Goal: Task Accomplishment & Management: Use online tool/utility

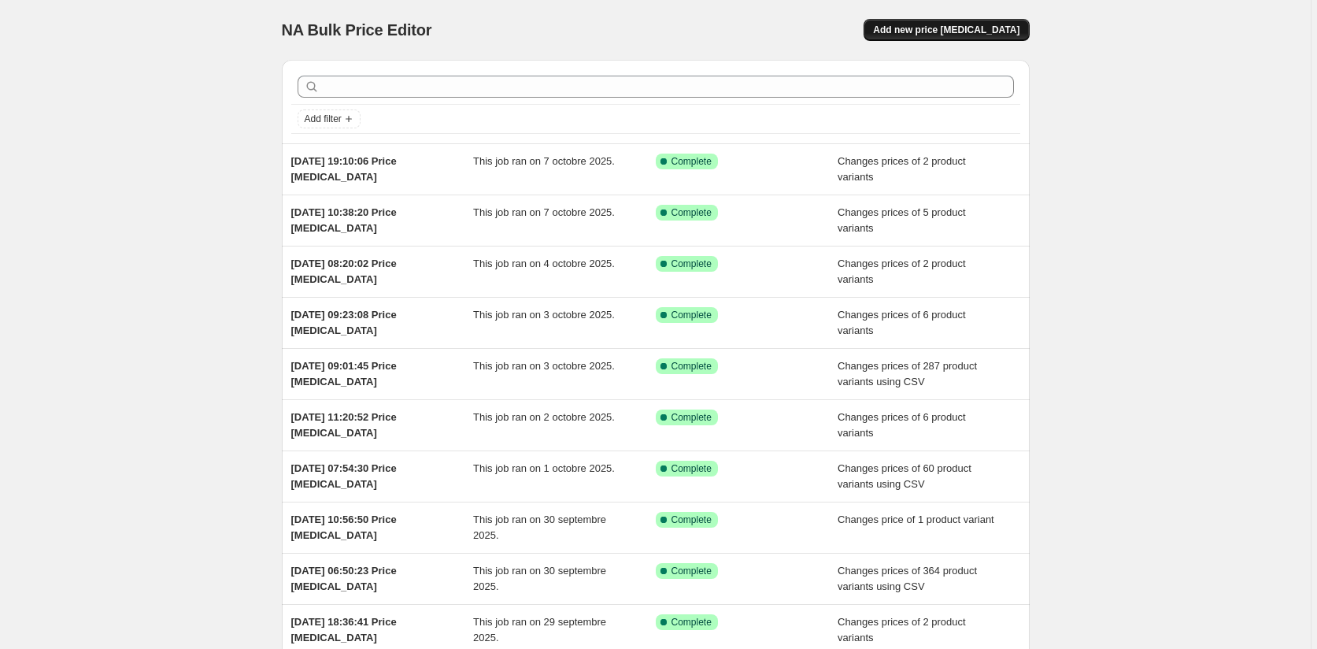
click at [935, 25] on span "Add new price change job" at bounding box center [946, 30] width 146 height 13
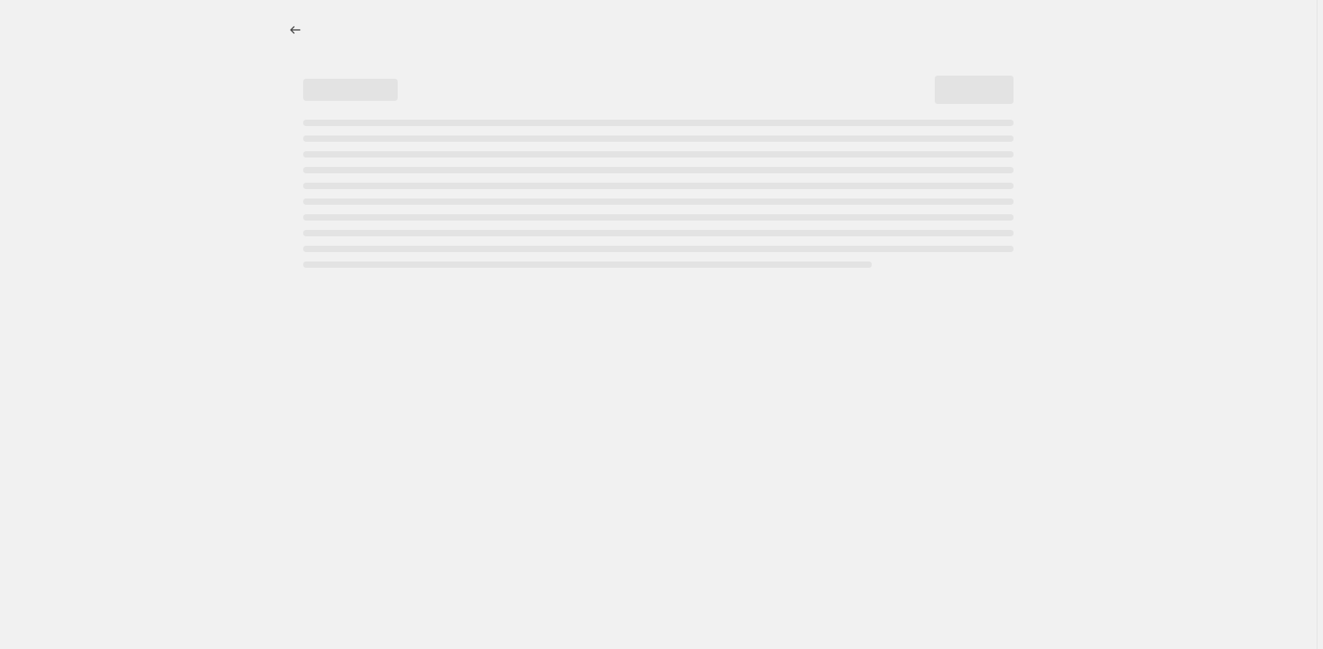
select select "percentage"
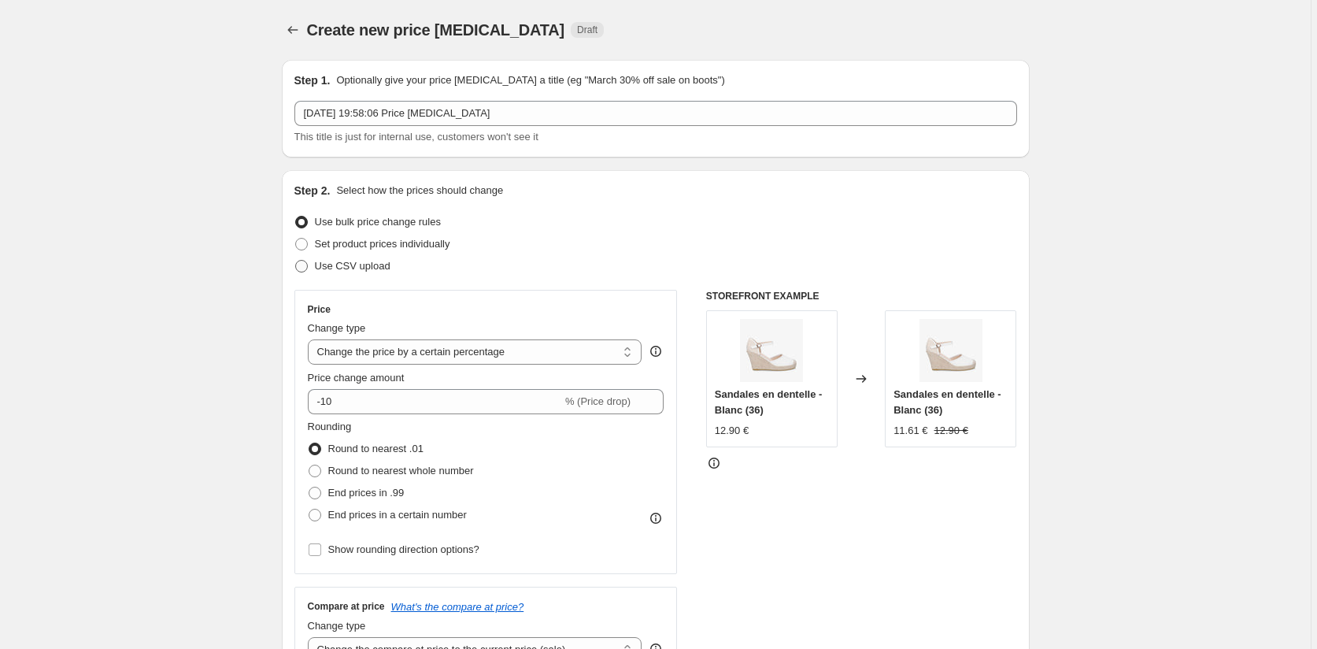
click at [305, 261] on span at bounding box center [301, 266] width 13 height 13
click at [296, 261] on input "Use CSV upload" at bounding box center [295, 260] width 1 height 1
radio input "true"
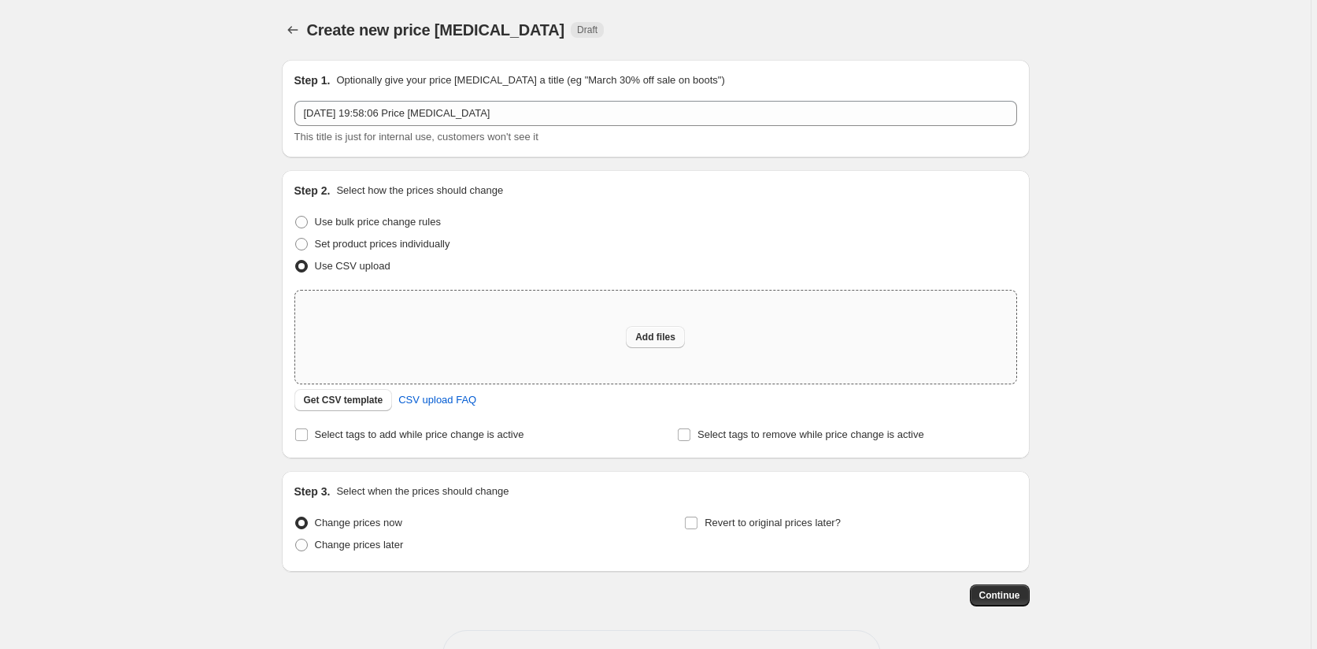
click at [663, 332] on span "Add files" at bounding box center [655, 337] width 40 height 13
type input "C:\fakepath\prix french day new071025.csv"
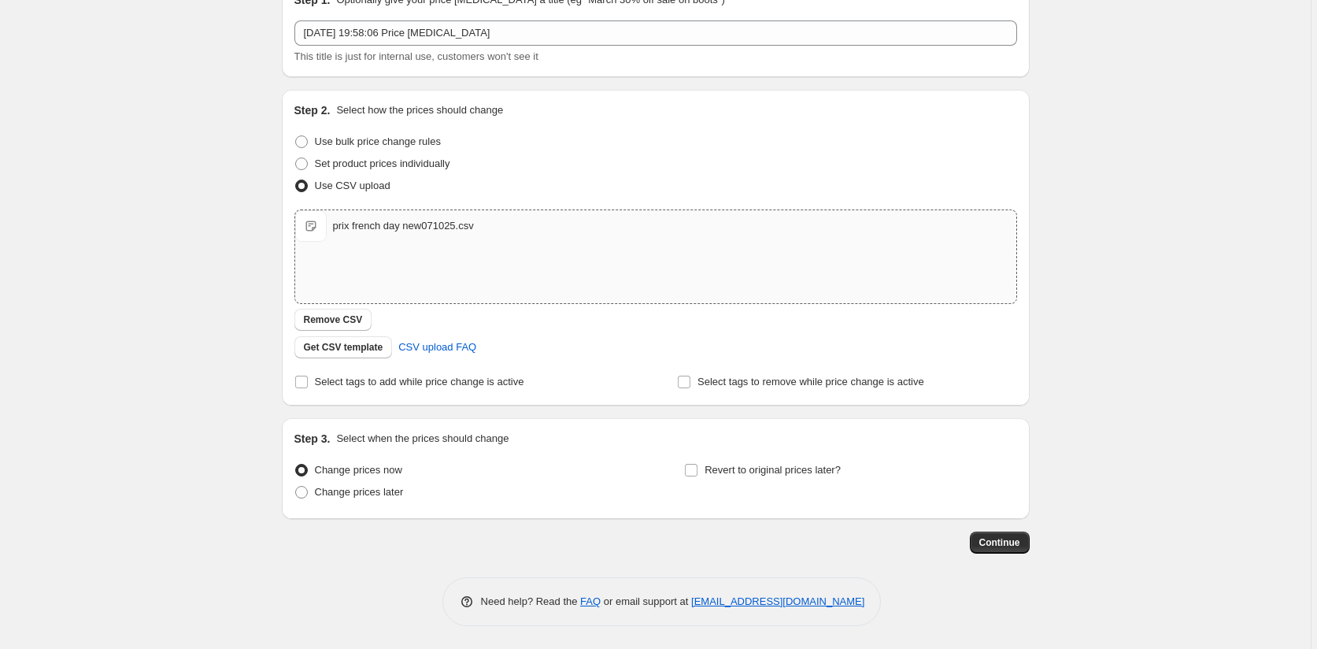
scroll to position [81, 0]
click at [993, 539] on span "Continue" at bounding box center [999, 541] width 41 height 13
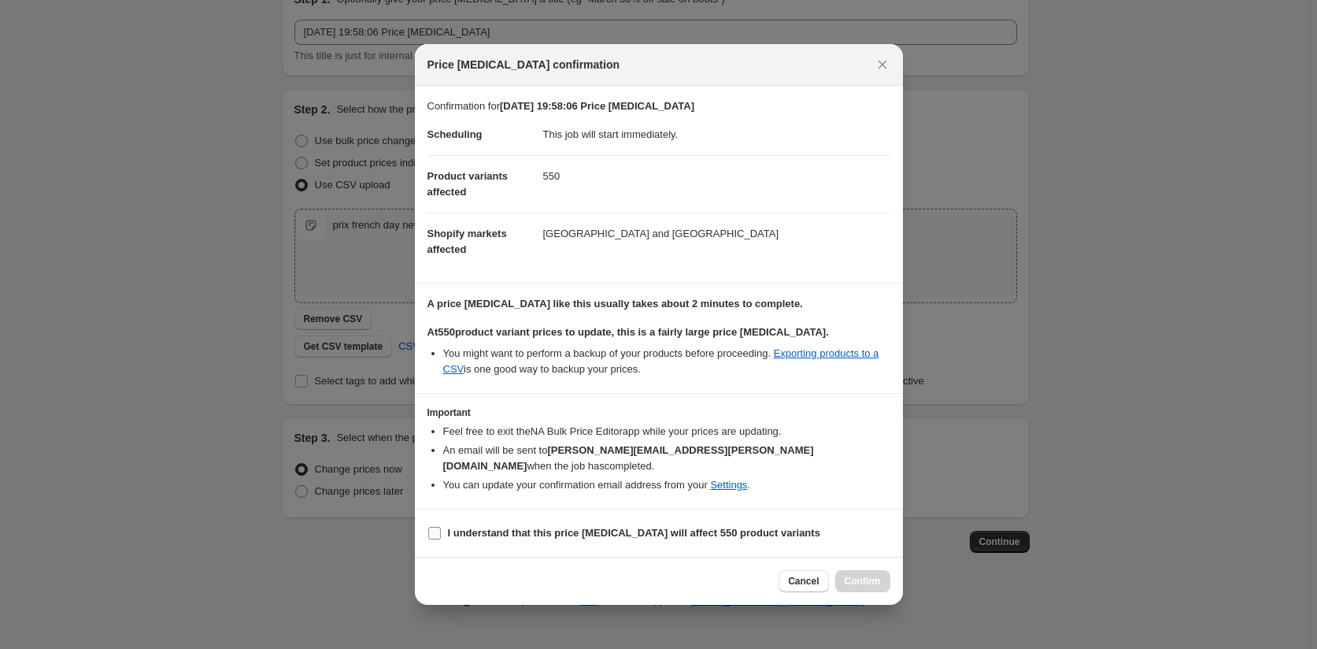
click at [435, 527] on input "I understand that this price change job will affect 550 product variants" at bounding box center [434, 533] width 13 height 13
checkbox input "true"
click at [868, 575] on span "Confirm" at bounding box center [863, 581] width 36 height 13
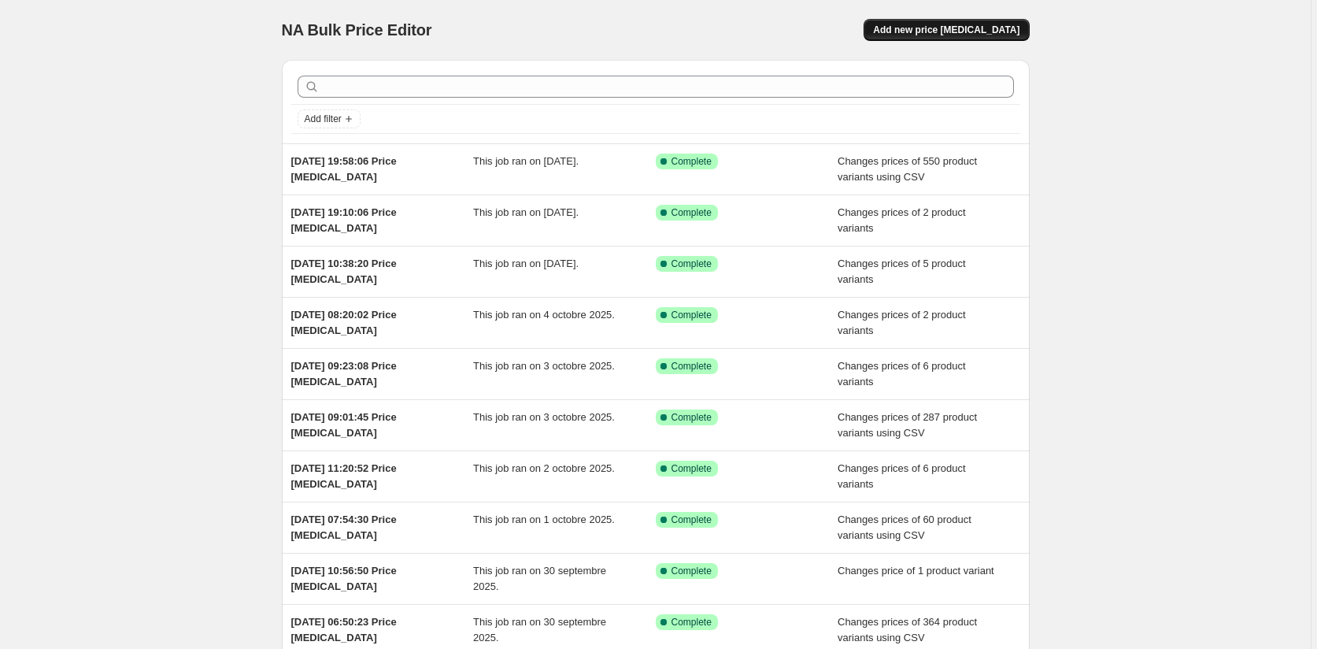
click at [980, 22] on button "Add new price change job" at bounding box center [946, 30] width 165 height 22
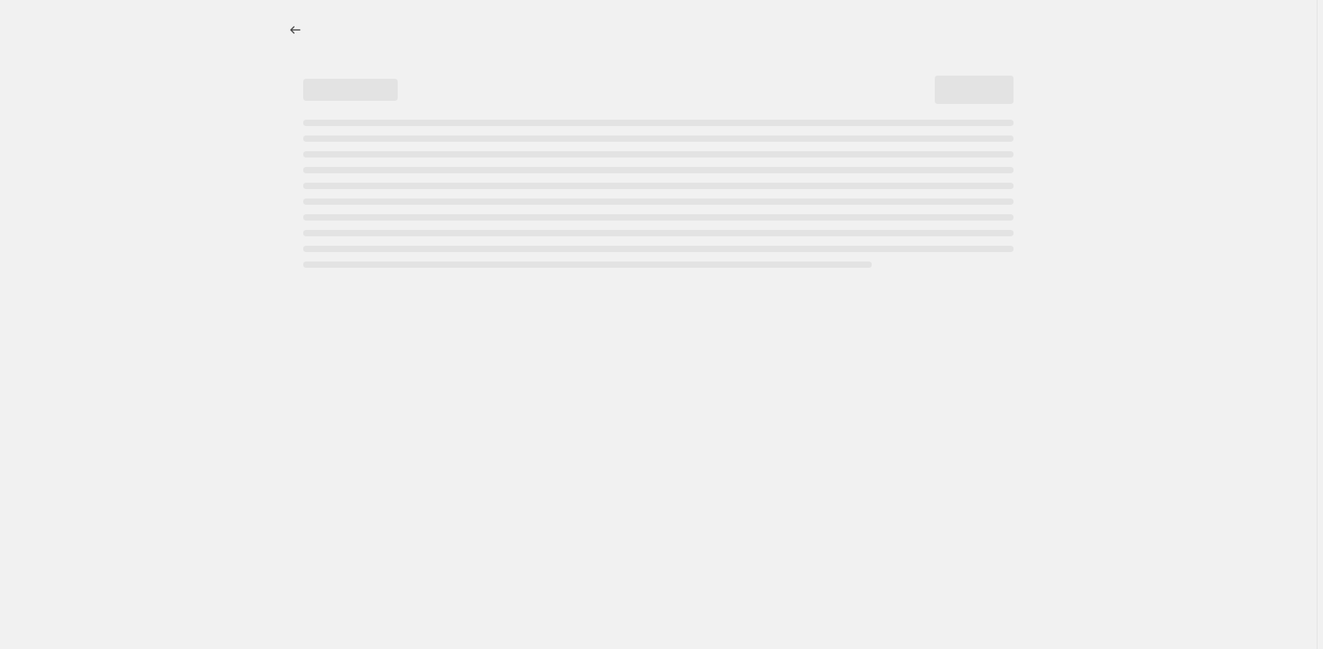
select select "percentage"
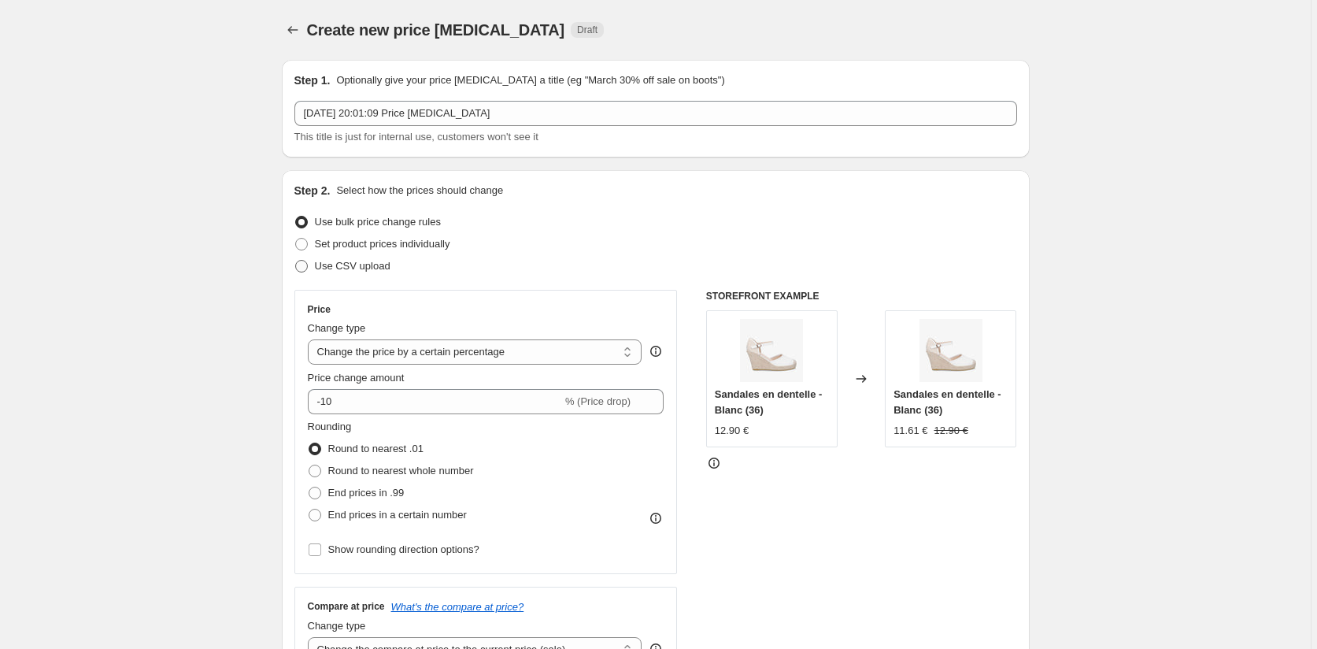
click at [308, 265] on span at bounding box center [301, 266] width 13 height 13
click at [296, 261] on input "Use CSV upload" at bounding box center [295, 260] width 1 height 1
radio input "true"
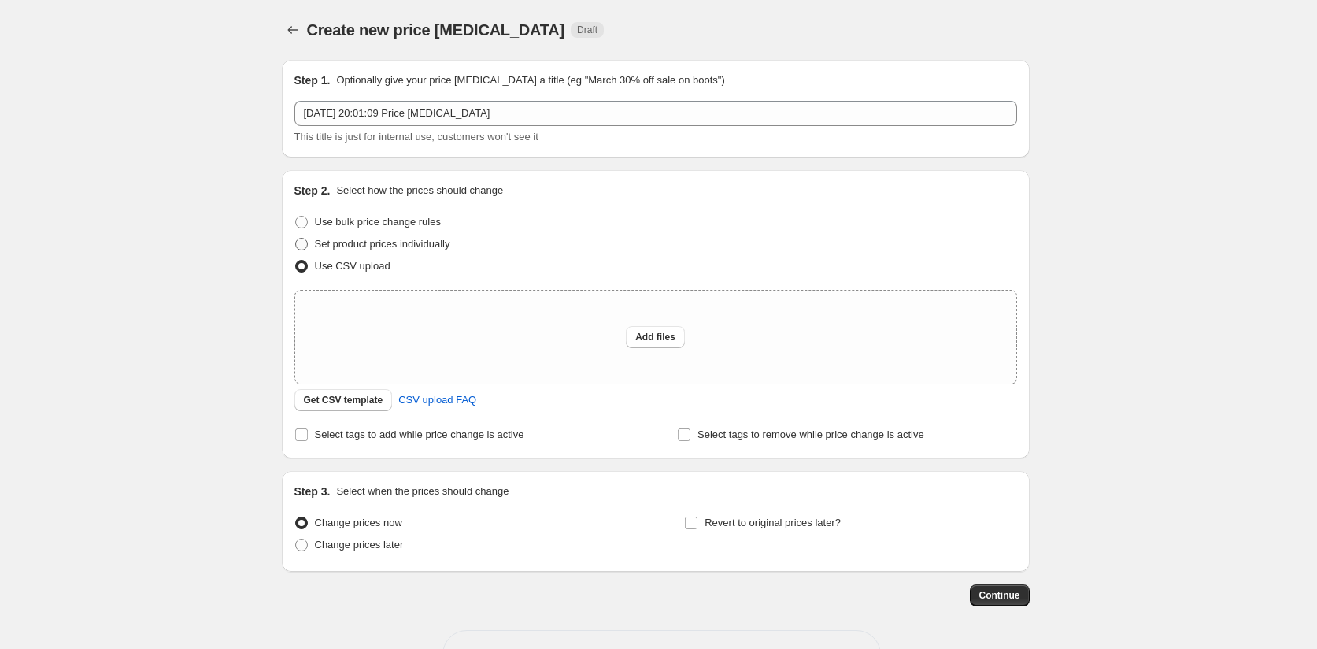
click at [302, 243] on span at bounding box center [301, 244] width 13 height 13
click at [296, 239] on input "Set product prices individually" at bounding box center [295, 238] width 1 height 1
radio input "true"
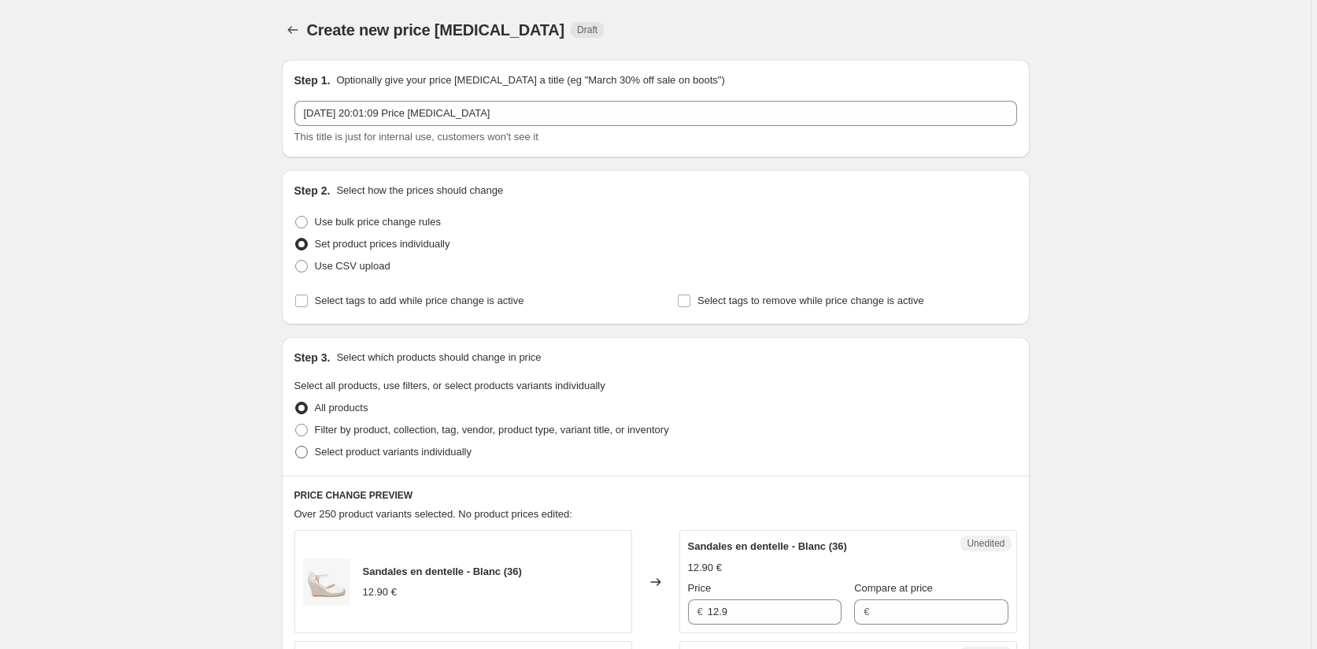
click at [303, 454] on span at bounding box center [301, 452] width 13 height 13
click at [296, 446] on input "Select product variants individually" at bounding box center [295, 446] width 1 height 1
radio input "true"
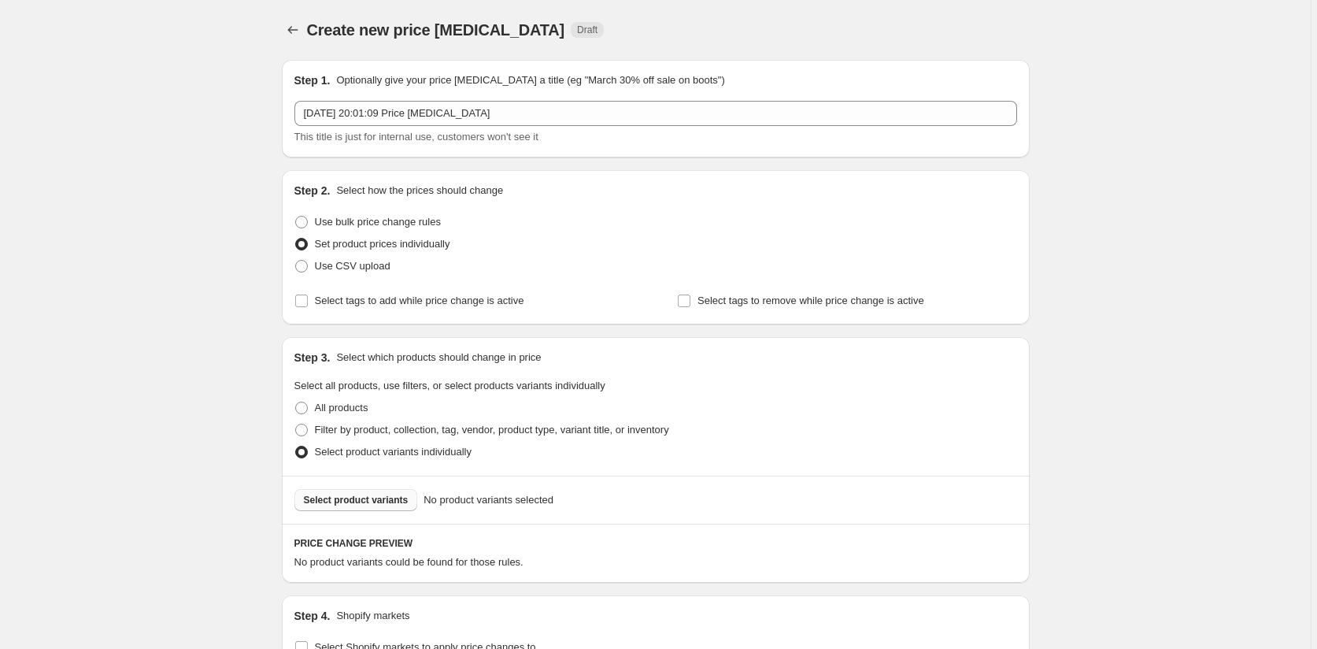
click at [369, 499] on span "Select product variants" at bounding box center [356, 500] width 105 height 13
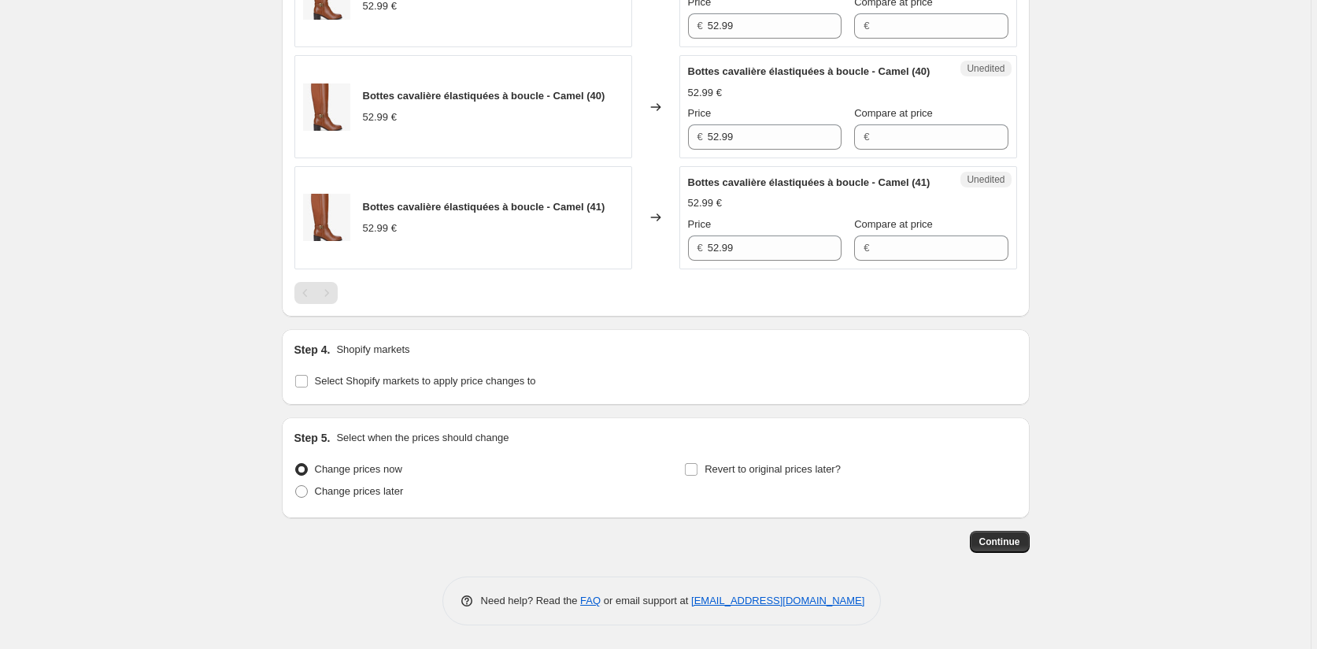
scroll to position [1726, 0]
click at [305, 384] on input "Select Shopify markets to apply price changes to" at bounding box center [301, 381] width 13 height 13
checkbox input "true"
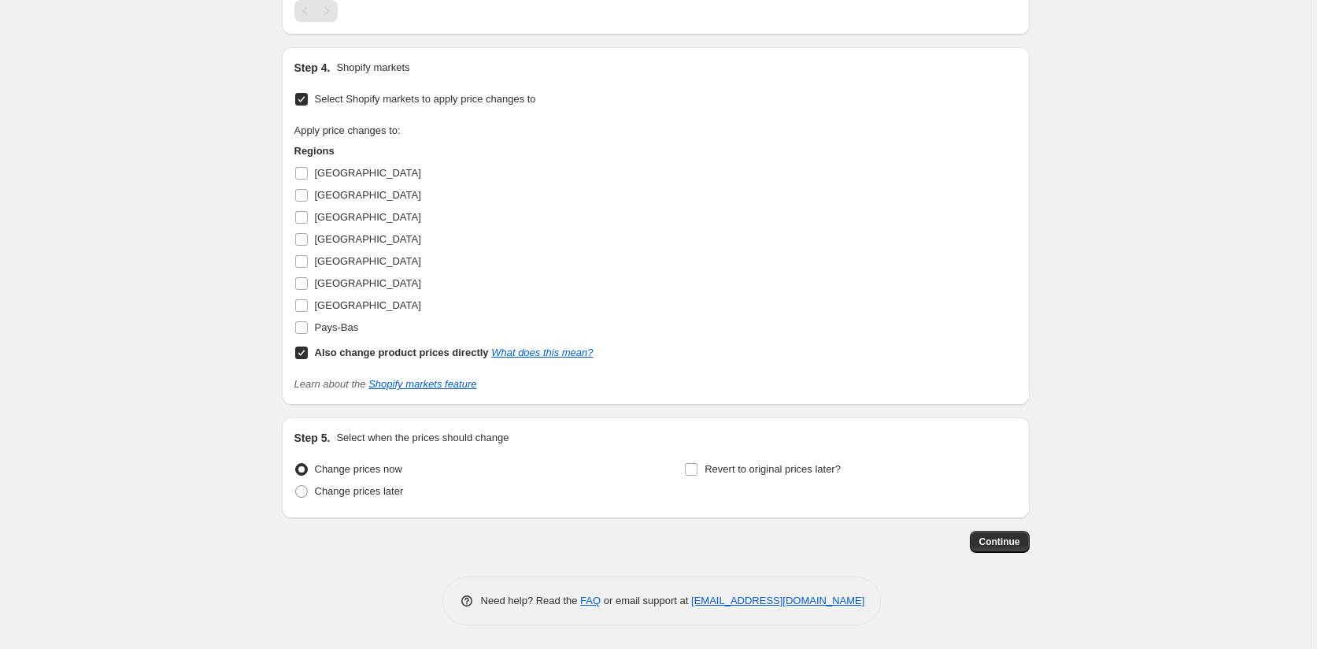
scroll to position [1962, 0]
click at [298, 359] on input "Also change product prices directly What does this mean?" at bounding box center [301, 352] width 13 height 13
checkbox input "false"
click at [302, 268] on input "[GEOGRAPHIC_DATA]" at bounding box center [301, 261] width 13 height 13
checkbox input "true"
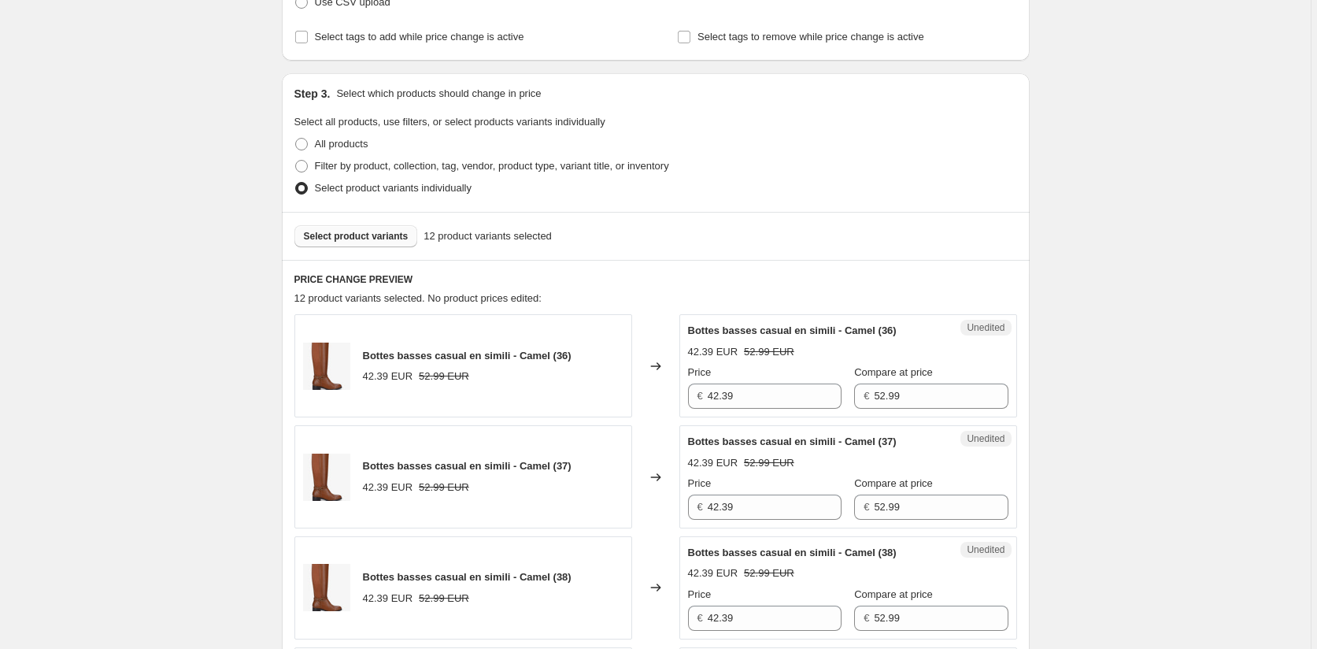
scroll to position [394, 0]
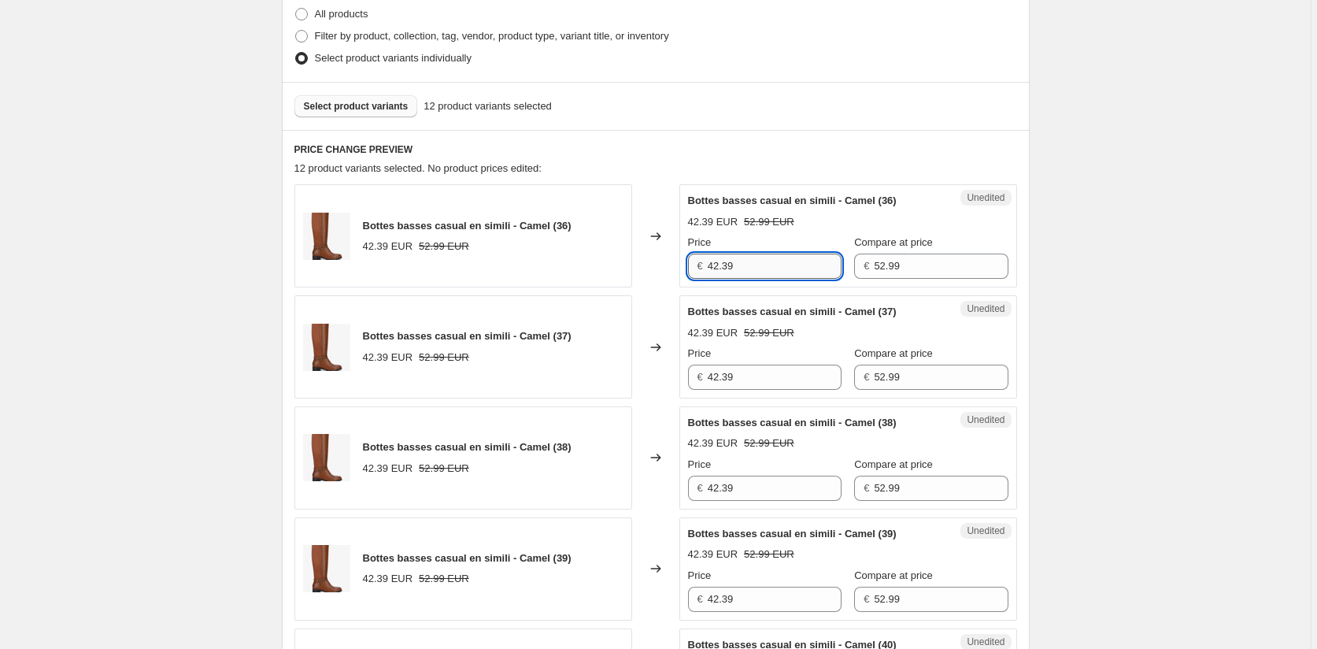
click at [719, 265] on input "42.39" at bounding box center [775, 266] width 134 height 25
click at [737, 268] on input "39.39" at bounding box center [775, 266] width 134 height 25
drag, startPoint x: 744, startPoint y: 271, endPoint x: 678, endPoint y: 259, distance: 67.2
click at [680, 260] on div "Bottes basses casual en simili - Camel (36) 42.39 EUR 52.99 EUR Changed to Uned…" at bounding box center [655, 235] width 723 height 103
type input "39.74"
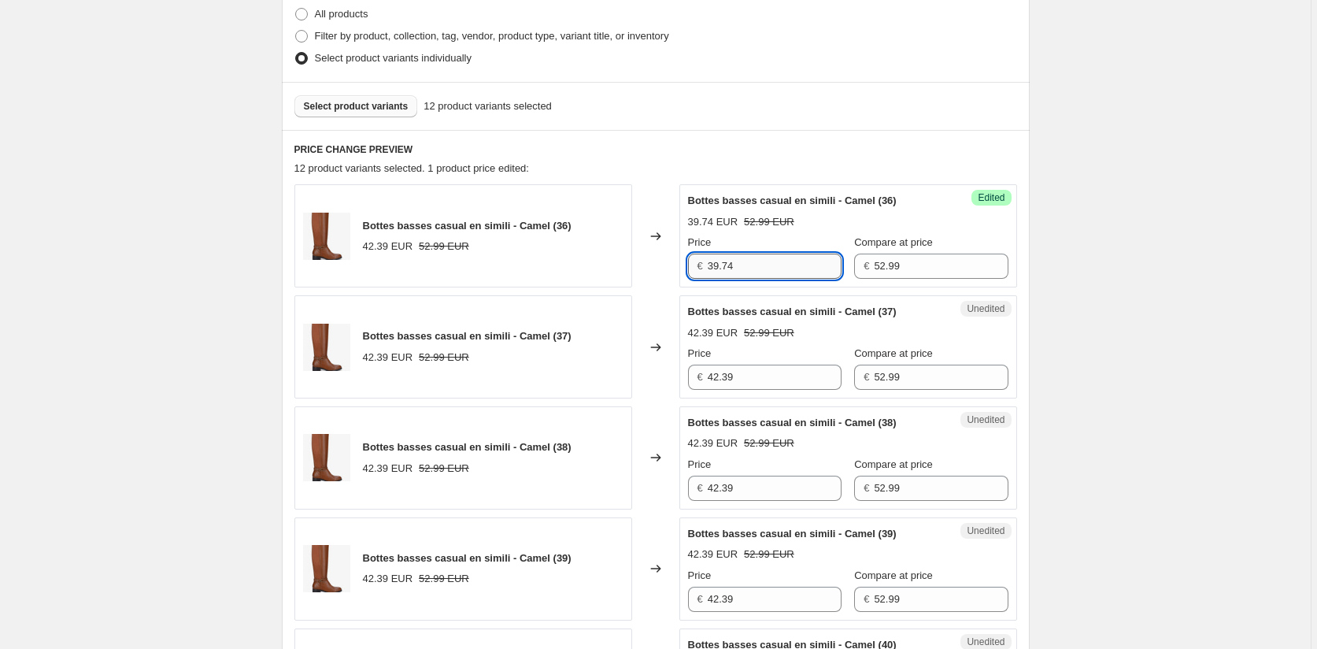
click at [756, 264] on input "39.74" at bounding box center [775, 266] width 134 height 25
drag, startPoint x: 757, startPoint y: 268, endPoint x: 685, endPoint y: 265, distance: 72.5
click at [685, 265] on div "Success Edited Bottes basses casual en simili - Camel (36) 39.74 EUR 52.99 EUR …" at bounding box center [848, 235] width 338 height 103
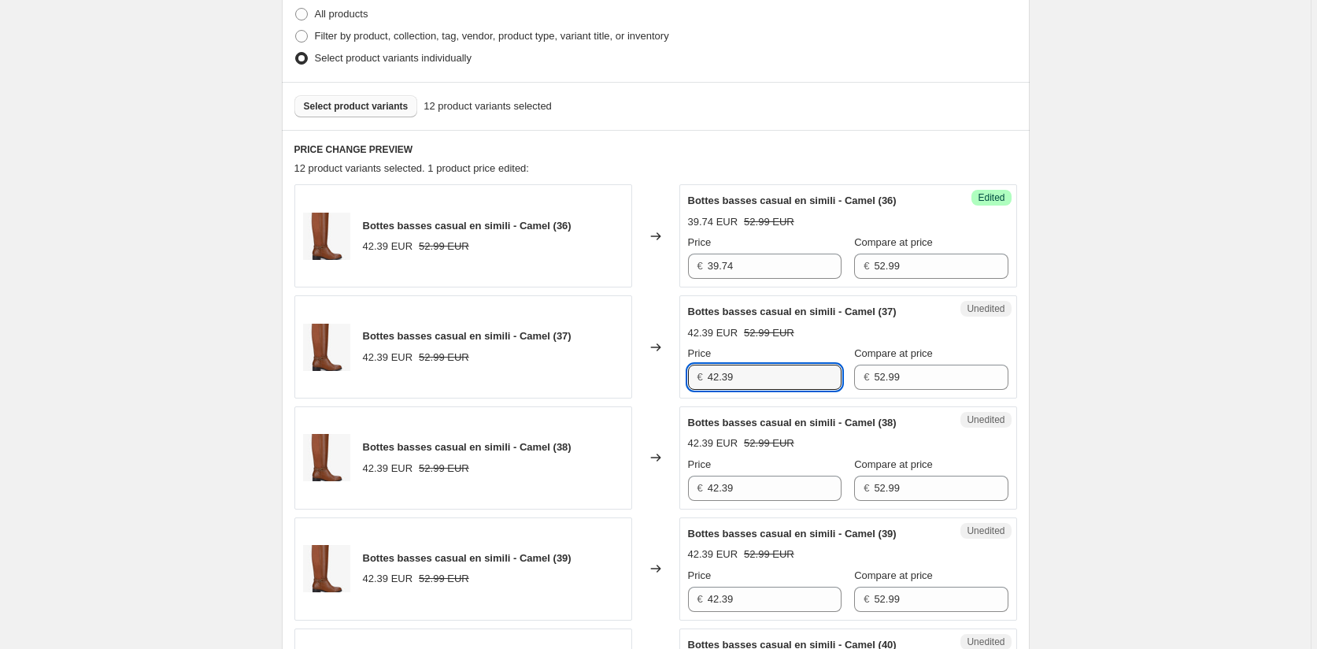
drag, startPoint x: 701, startPoint y: 372, endPoint x: 684, endPoint y: 372, distance: 16.5
click at [684, 372] on div "Unedited Bottes basses casual en simili - Camel (37) 42.39 EUR 52.99 EUR Price …" at bounding box center [848, 346] width 338 height 103
paste input "39.74"
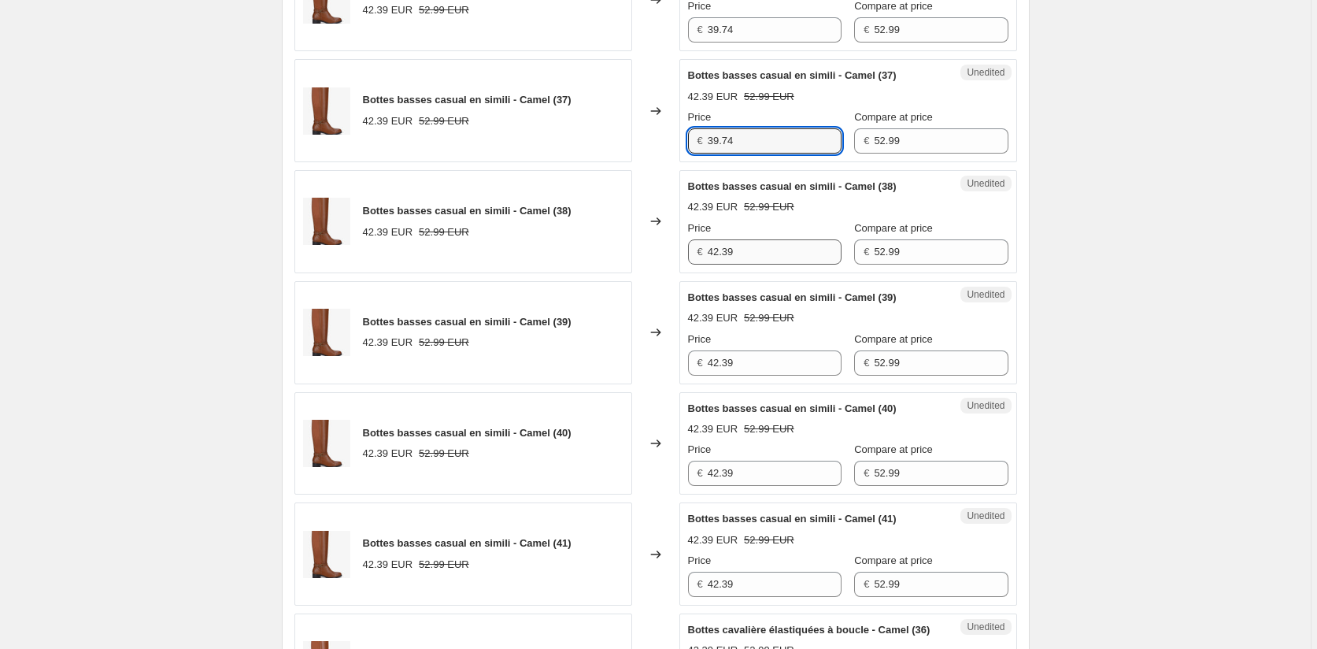
type input "39.74"
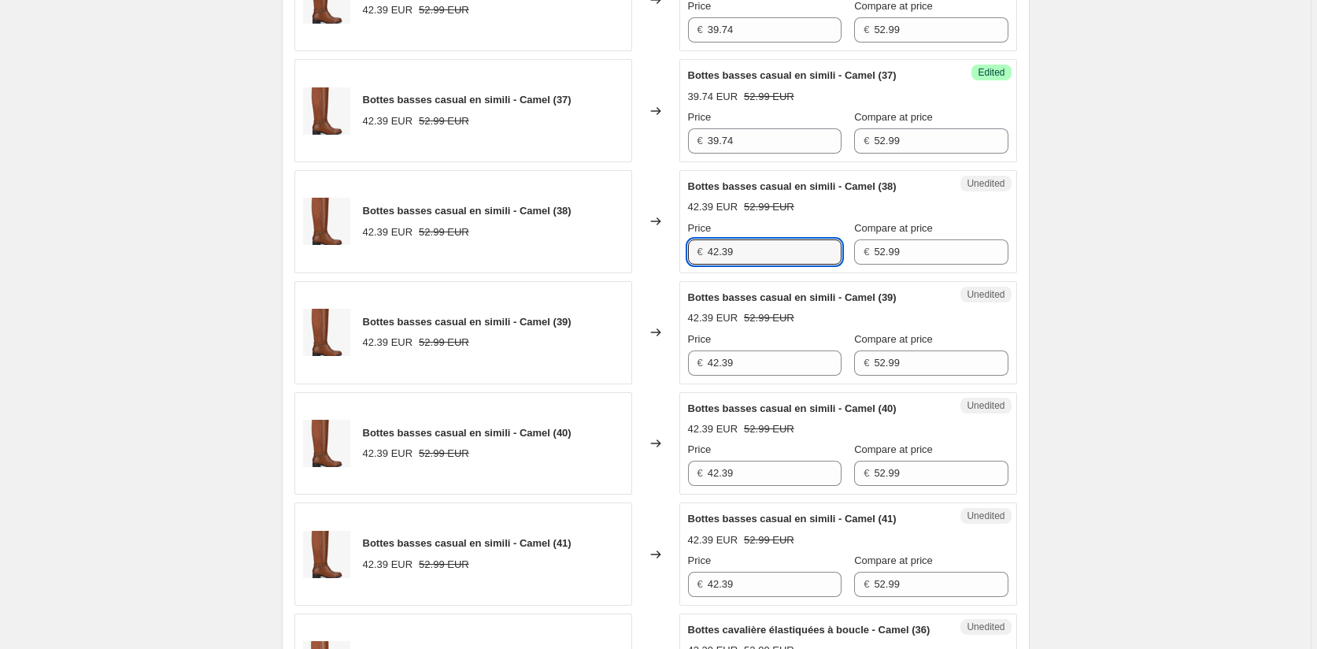
drag, startPoint x: 745, startPoint y: 251, endPoint x: 674, endPoint y: 255, distance: 71.0
click at [674, 255] on div "Bottes basses casual en simili - Camel (38) 42.39 EUR 52.99 EUR Changed to Uned…" at bounding box center [655, 221] width 723 height 103
paste input "39.74"
type input "39.74"
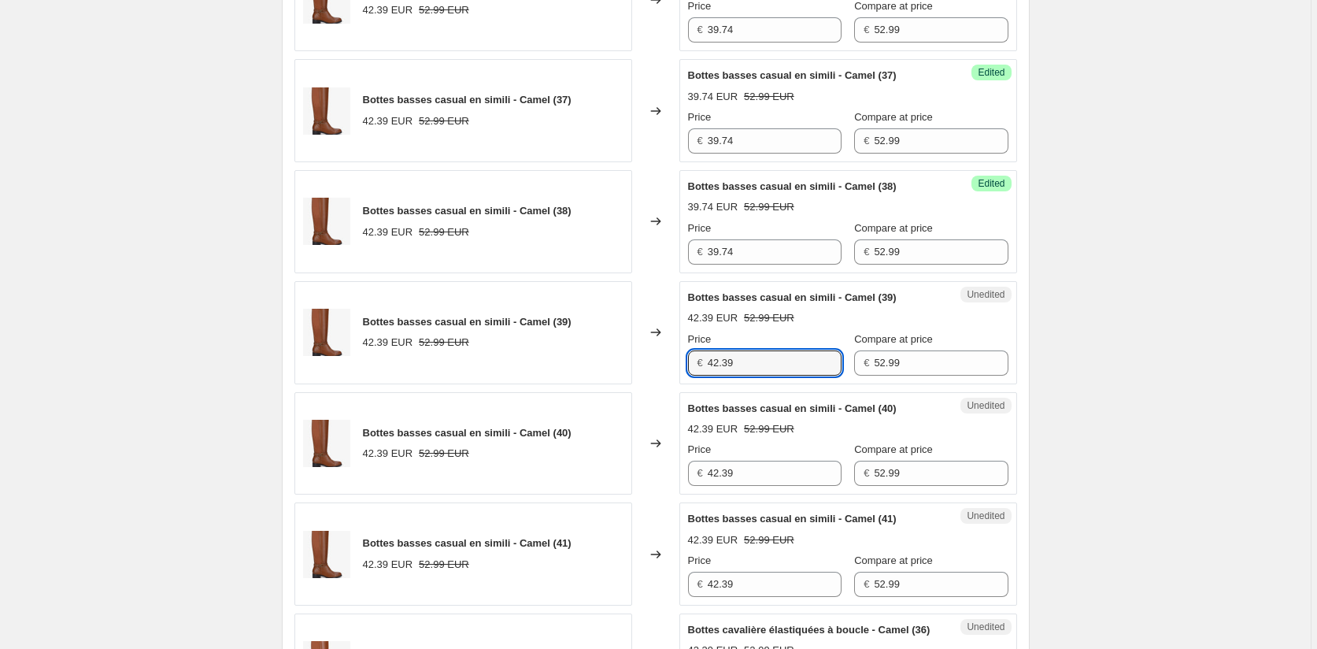
drag, startPoint x: 695, startPoint y: 368, endPoint x: 707, endPoint y: 387, distance: 23.0
click at [693, 368] on div "€ 42.39" at bounding box center [765, 362] width 154 height 25
paste input "39.74"
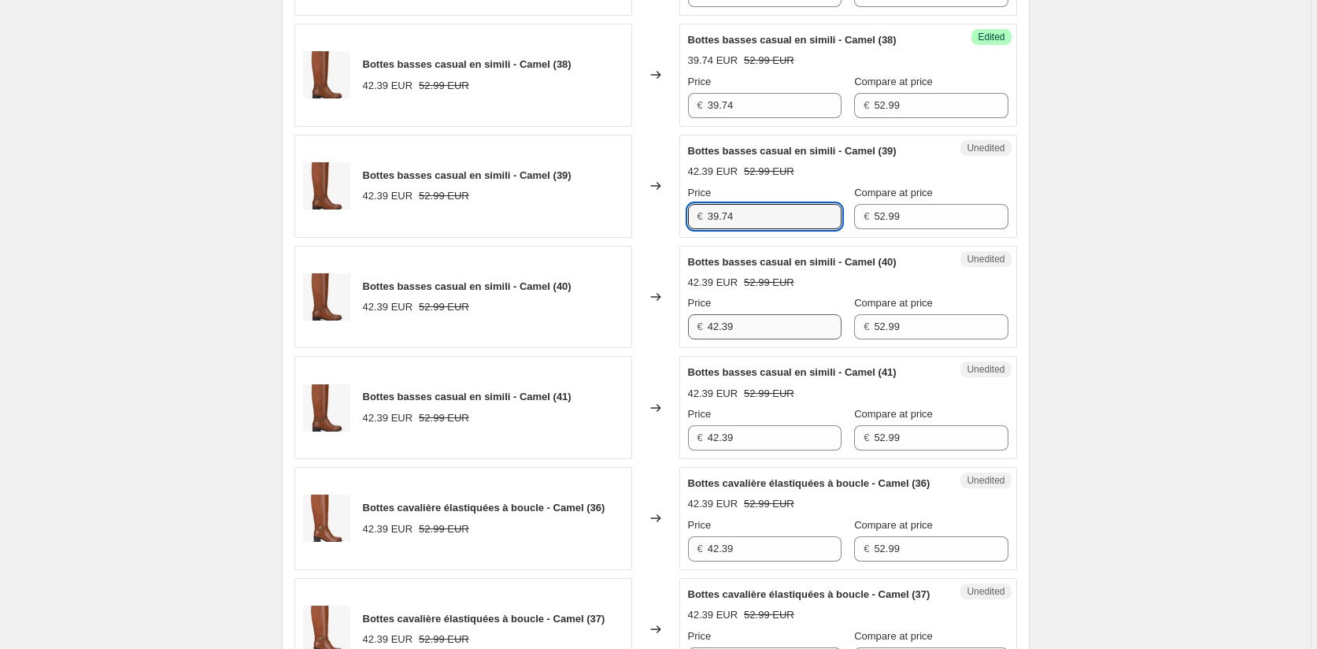
scroll to position [787, 0]
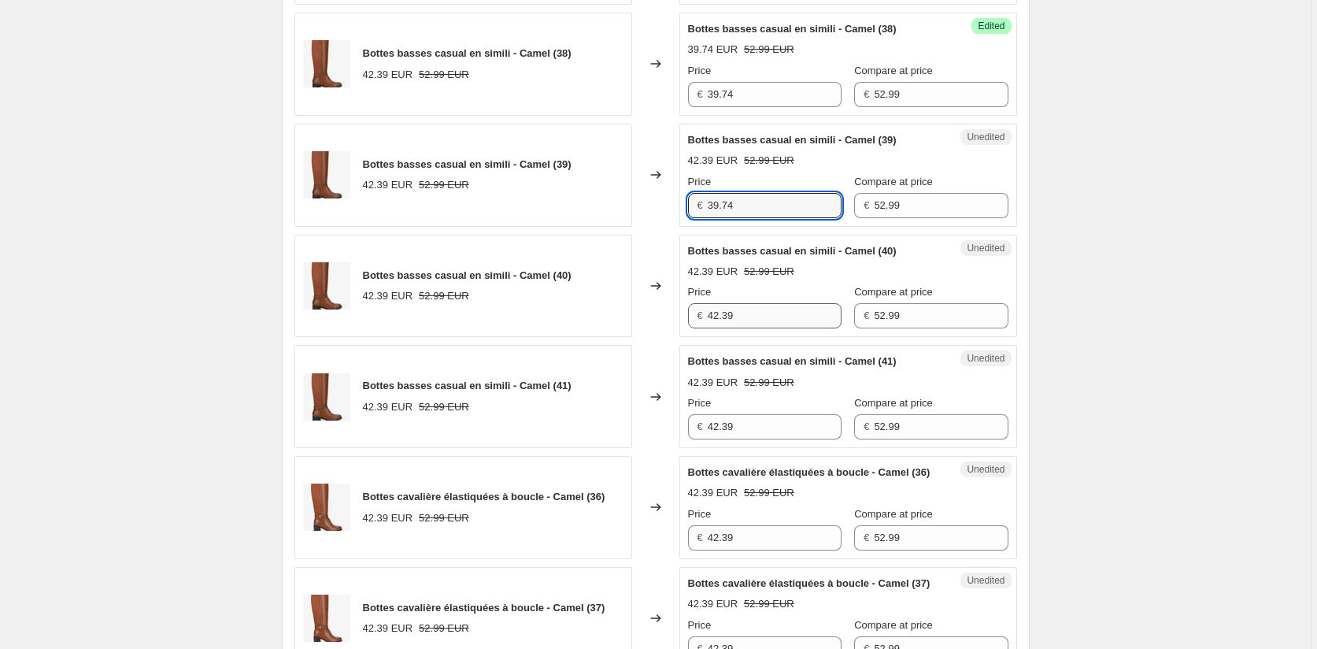
type input "39.74"
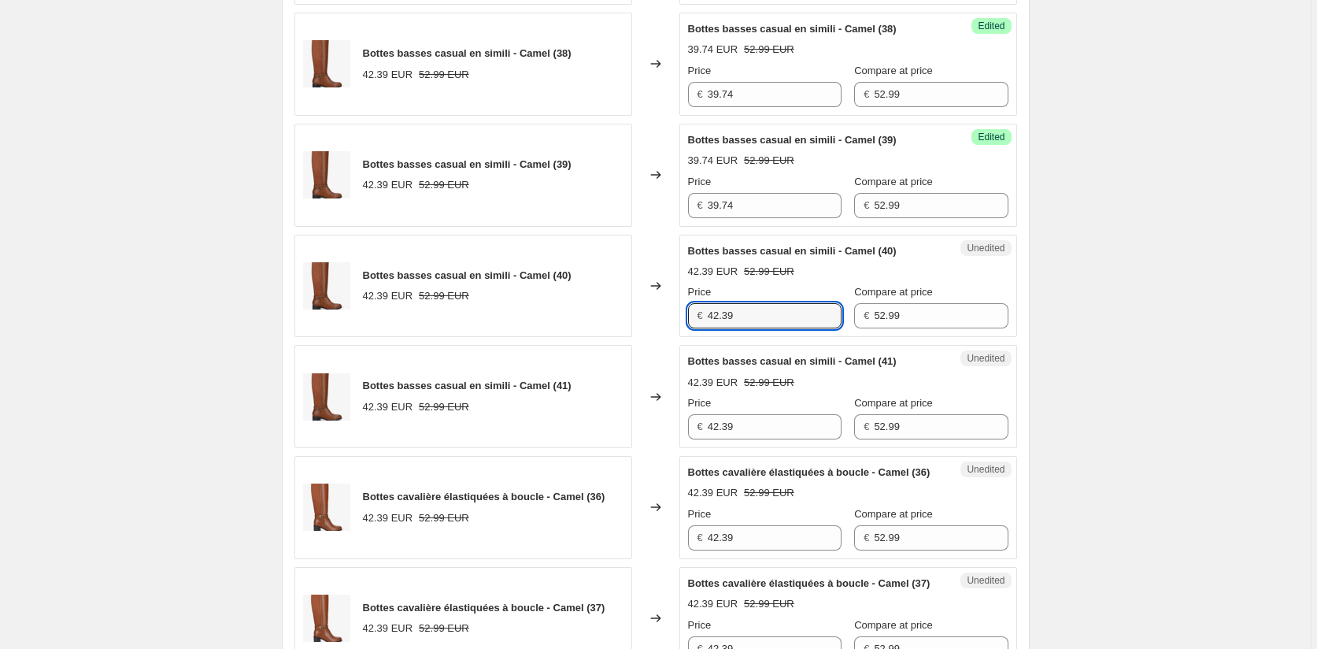
drag, startPoint x: 735, startPoint y: 319, endPoint x: 687, endPoint y: 309, distance: 48.9
click at [687, 309] on div "Unedited Bottes basses casual en simili - Camel (40) 42.39 EUR 52.99 EUR Price …" at bounding box center [848, 286] width 338 height 103
paste input "39.74"
type input "39.74"
drag, startPoint x: 706, startPoint y: 429, endPoint x: 681, endPoint y: 430, distance: 25.2
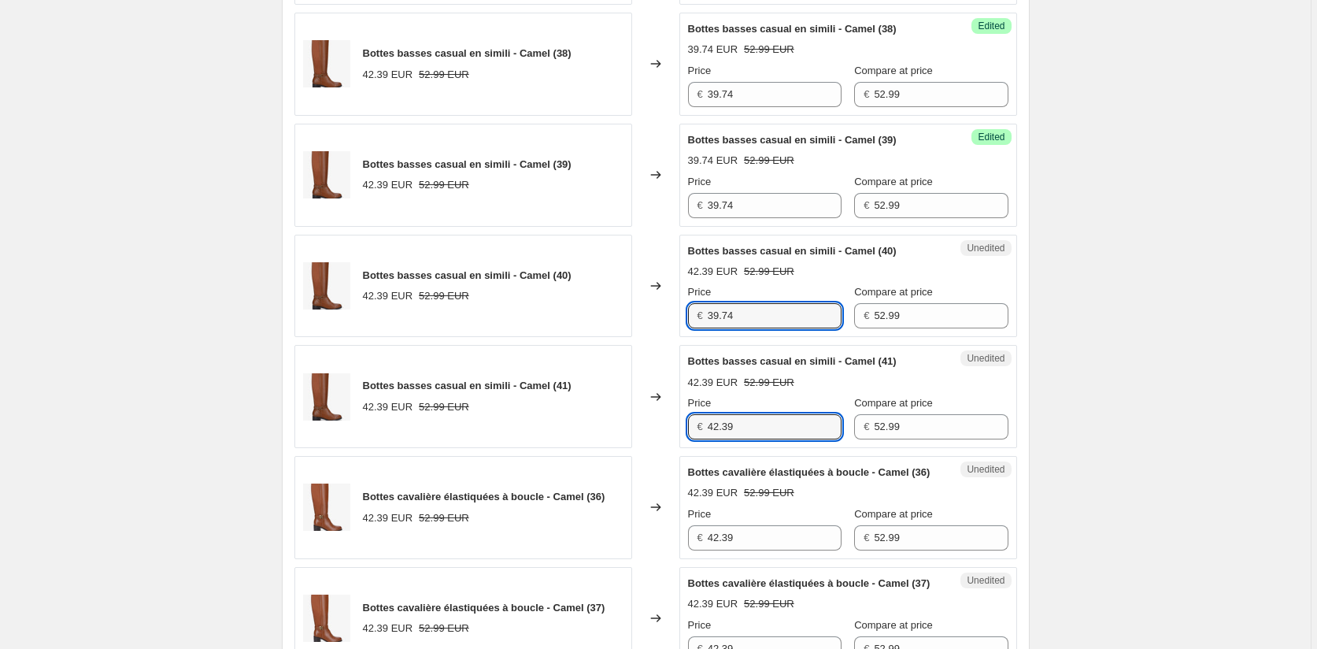
click at [682, 429] on div "Unedited Bottes basses casual en simili - Camel (41) 42.39 EUR 52.99 EUR Price …" at bounding box center [848, 396] width 338 height 103
paste input "39.74"
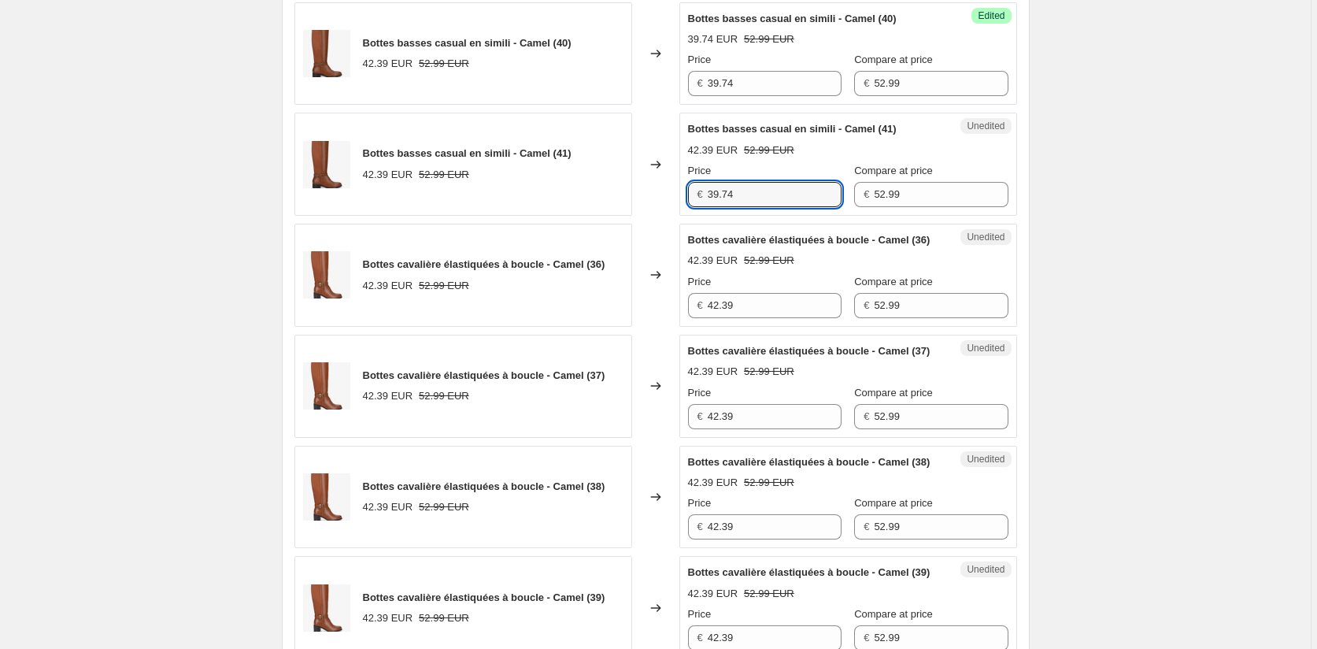
scroll to position [1024, 0]
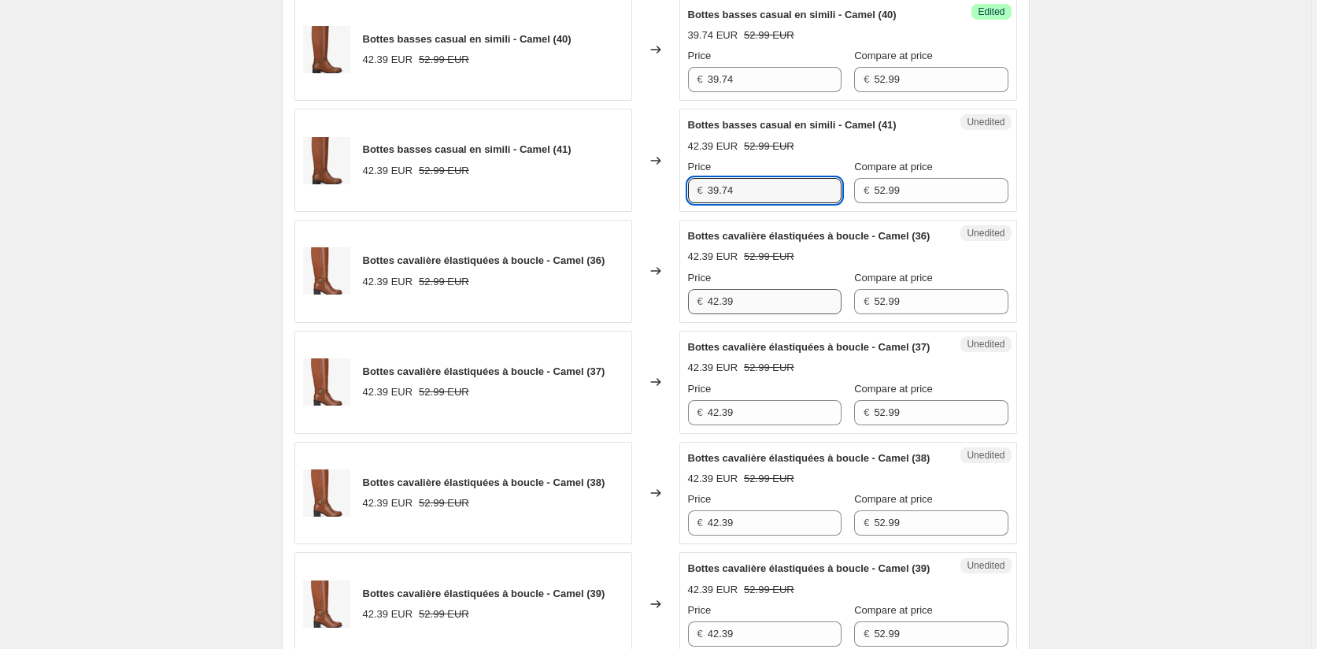
type input "39.74"
drag, startPoint x: 718, startPoint y: 316, endPoint x: 676, endPoint y: 316, distance: 42.5
click at [676, 316] on div "Bottes cavalière élastiquées à boucle - Camel (36) 42.39 EUR 52.99 EUR Changed …" at bounding box center [655, 271] width 723 height 103
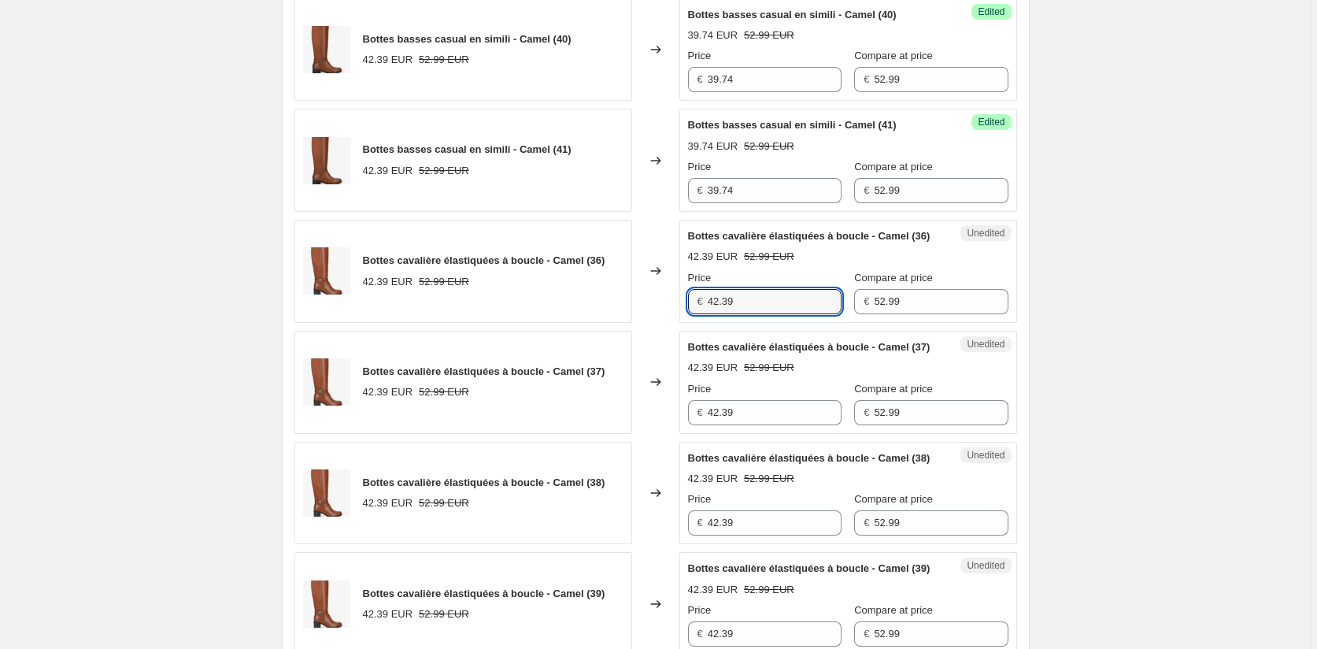
paste input "39.74"
type input "39.74"
drag, startPoint x: 698, startPoint y: 443, endPoint x: 663, endPoint y: 443, distance: 35.4
click at [663, 434] on div "Bottes cavalière élastiquées à boucle - Camel (37) 42.39 EUR 52.99 EUR Changed …" at bounding box center [655, 382] width 723 height 103
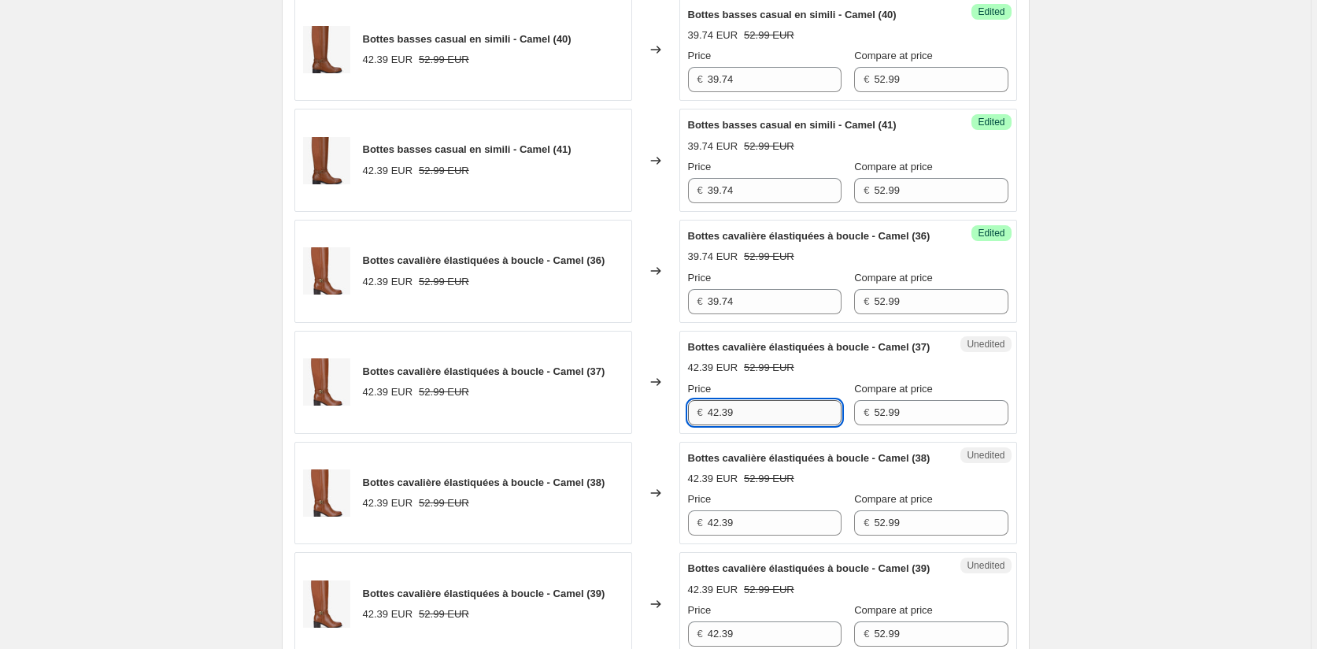
paste input "39.74"
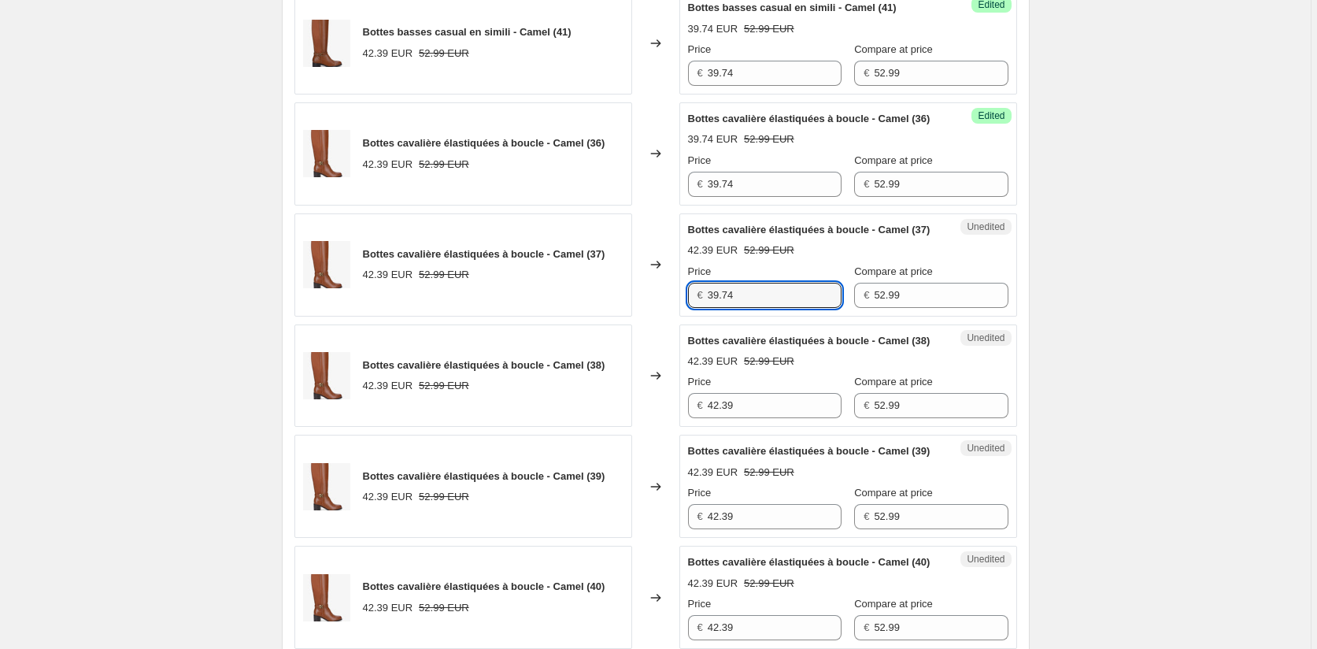
scroll to position [1260, 0]
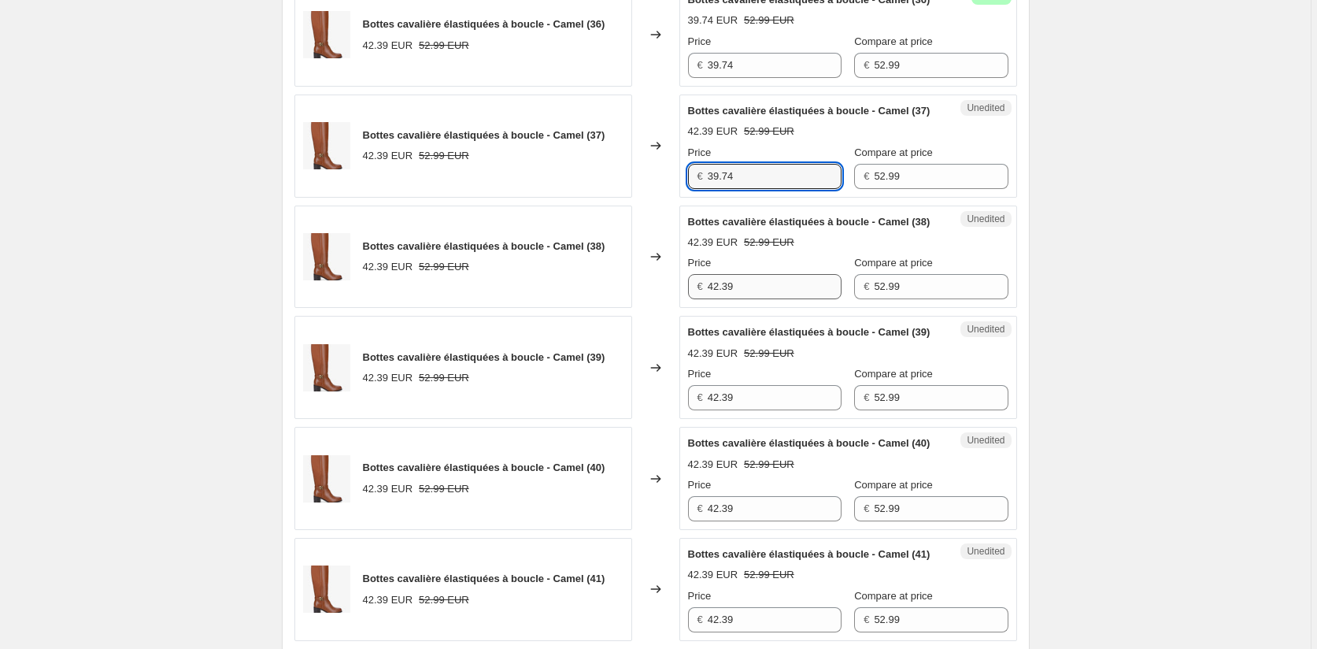
type input "39.74"
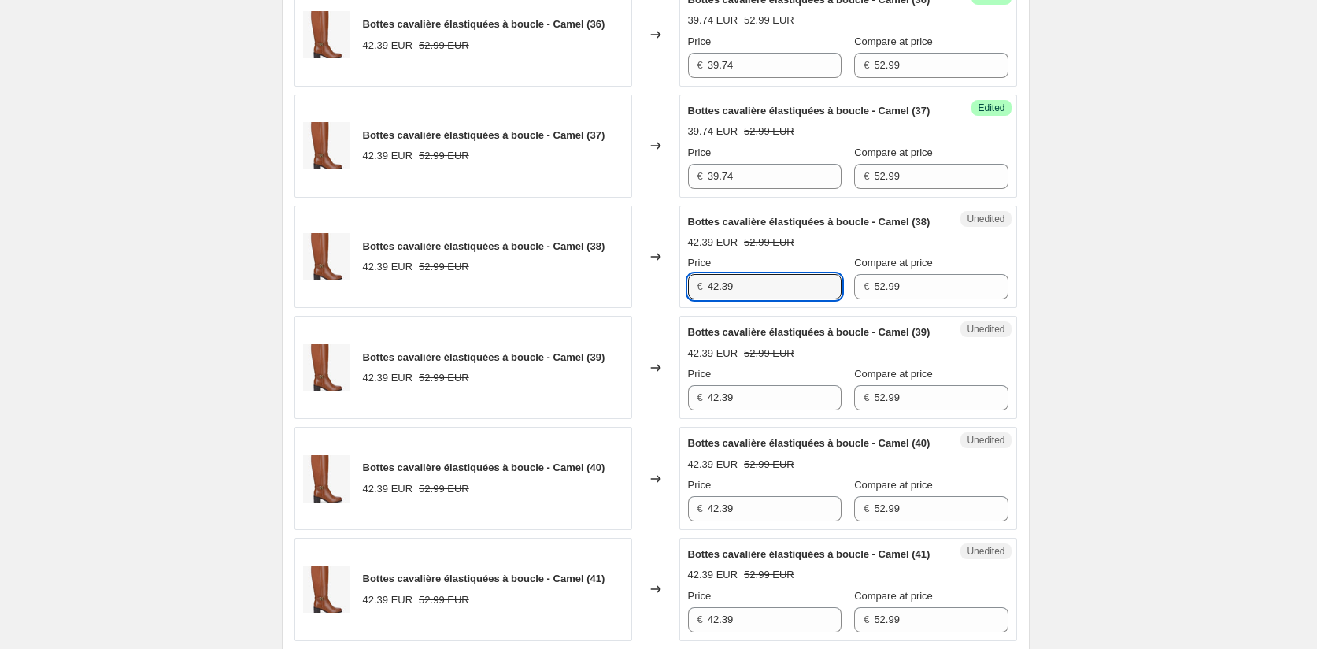
drag, startPoint x: 746, startPoint y: 333, endPoint x: 681, endPoint y: 333, distance: 65.3
click at [681, 309] on div "Bottes cavalière élastiquées à boucle - Camel (38) 42.39 EUR 52.99 EUR Changed …" at bounding box center [655, 256] width 723 height 103
paste input "39.74"
type input "39.74"
drag, startPoint x: 740, startPoint y: 461, endPoint x: 683, endPoint y: 461, distance: 57.5
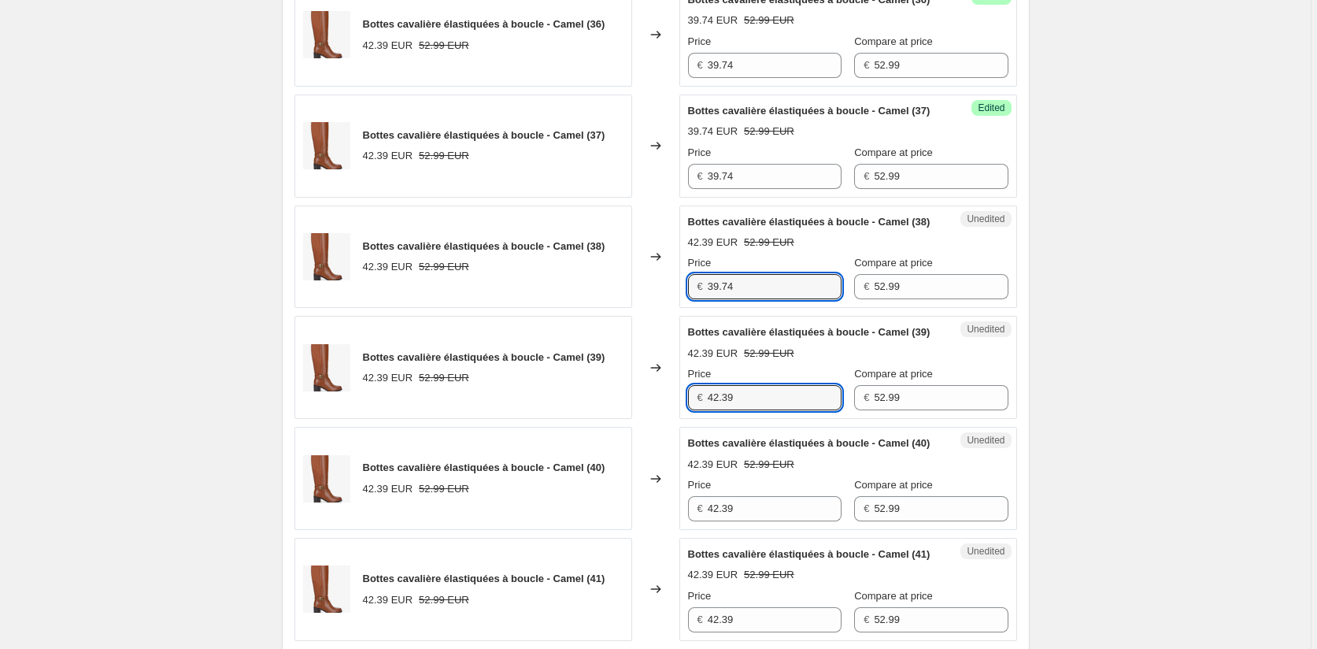
click at [683, 419] on div "Unedited Bottes cavalière élastiquées à boucle - Camel (39) 42.39 EUR 52.99 EUR…" at bounding box center [848, 367] width 338 height 103
paste input "39.74"
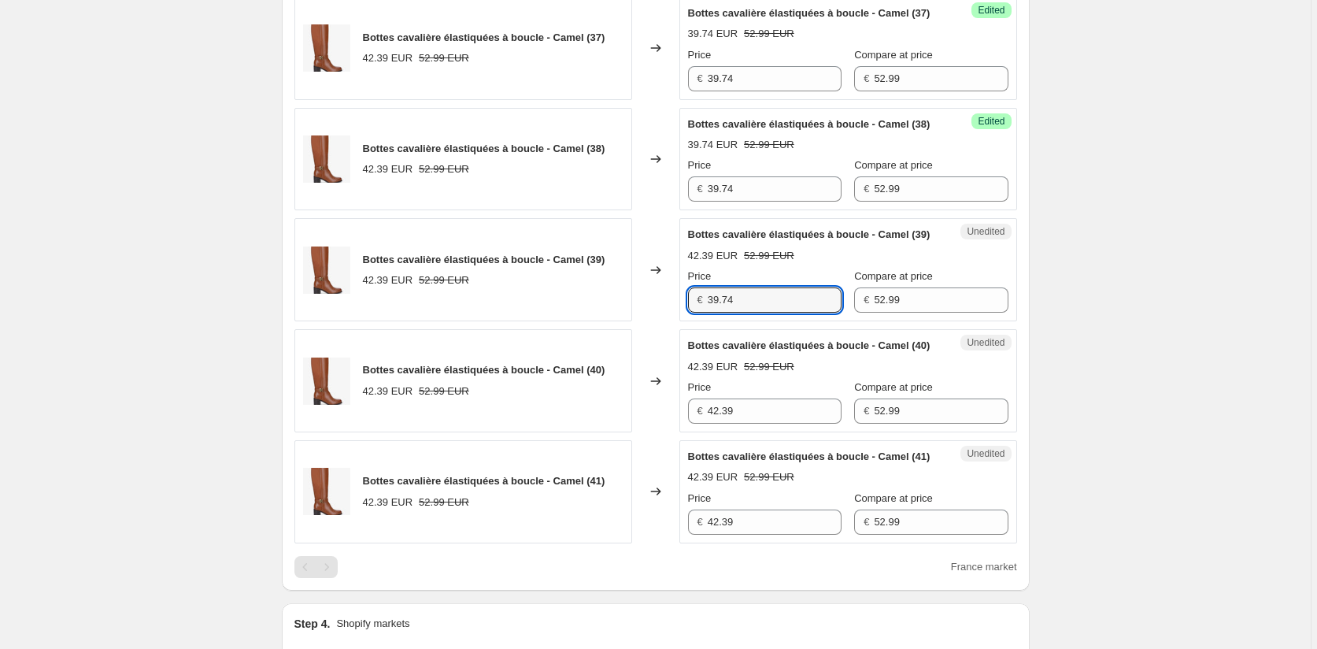
scroll to position [1496, 0]
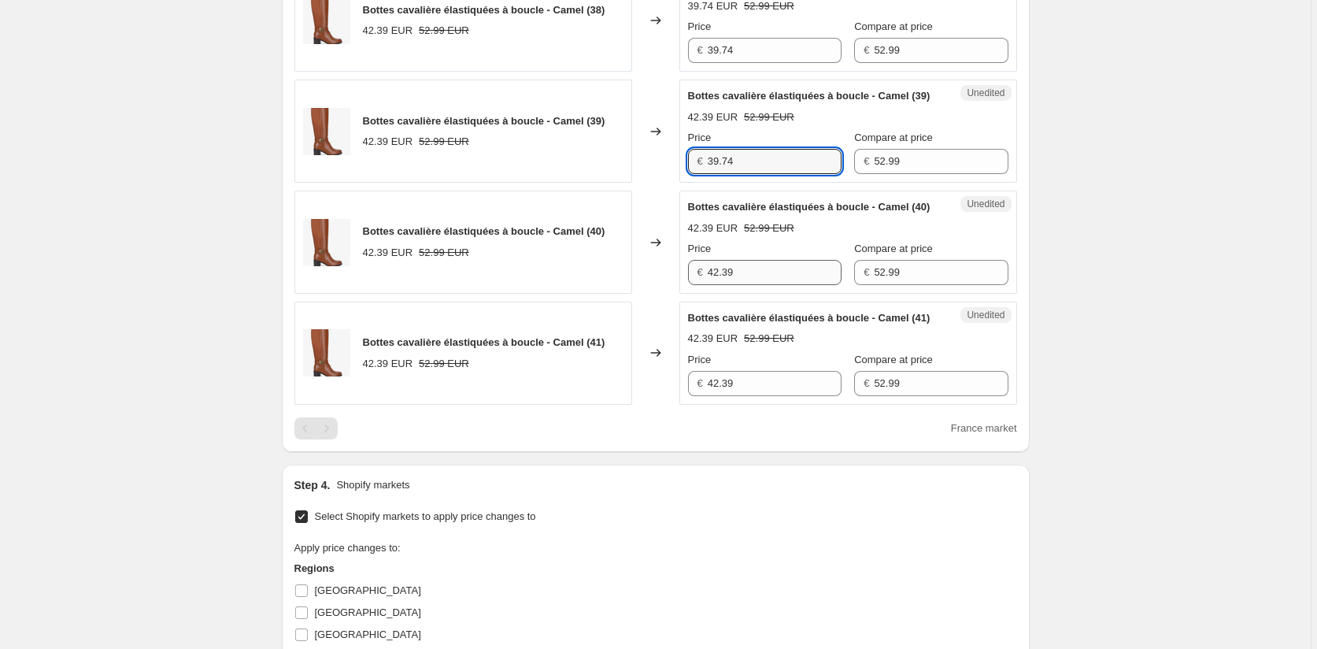
type input "39.74"
click at [690, 294] on div "Unedited Bottes cavalière élastiquées à boucle - Camel (40) 42.39 EUR 52.99 EUR…" at bounding box center [848, 242] width 338 height 103
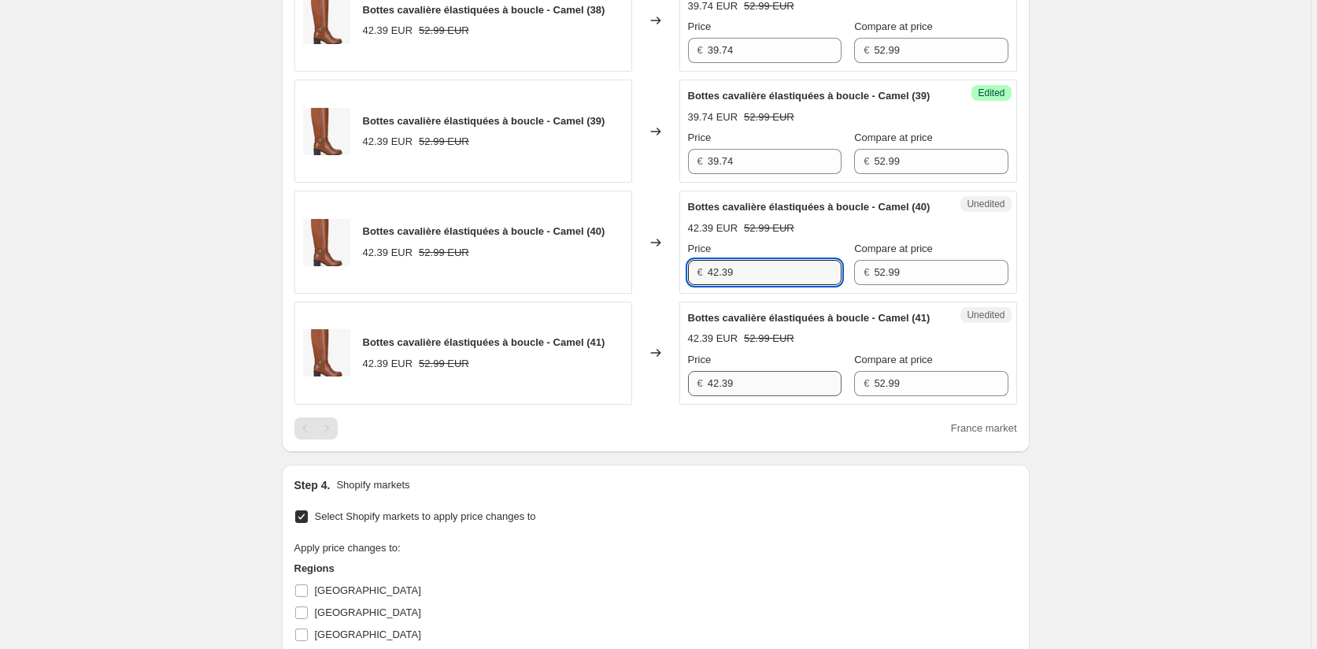
paste input "39.74"
type input "39.74"
drag, startPoint x: 746, startPoint y: 477, endPoint x: 668, endPoint y: 477, distance: 77.9
click at [668, 405] on div "Bottes cavalière élastiquées à boucle - Camel (41) 42.39 EUR 52.99 EUR Changed …" at bounding box center [655, 353] width 723 height 103
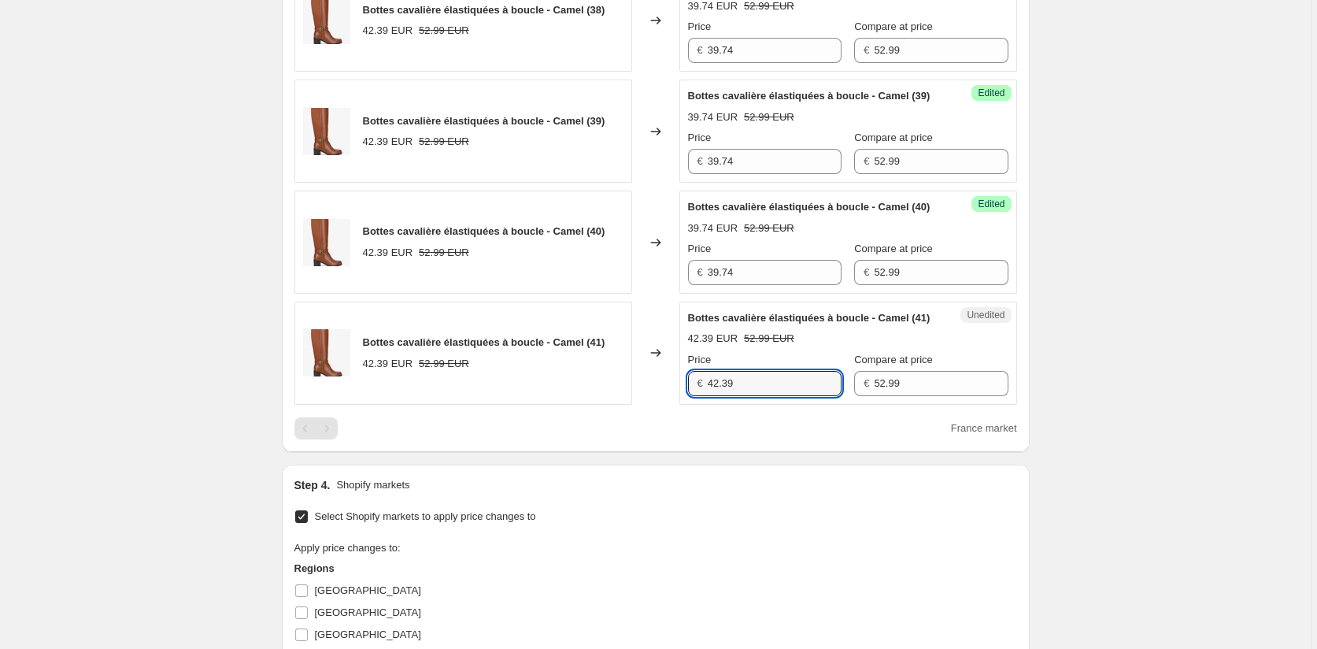
paste input "39.74"
type input "39.74"
click at [735, 439] on div "France market" at bounding box center [655, 428] width 723 height 22
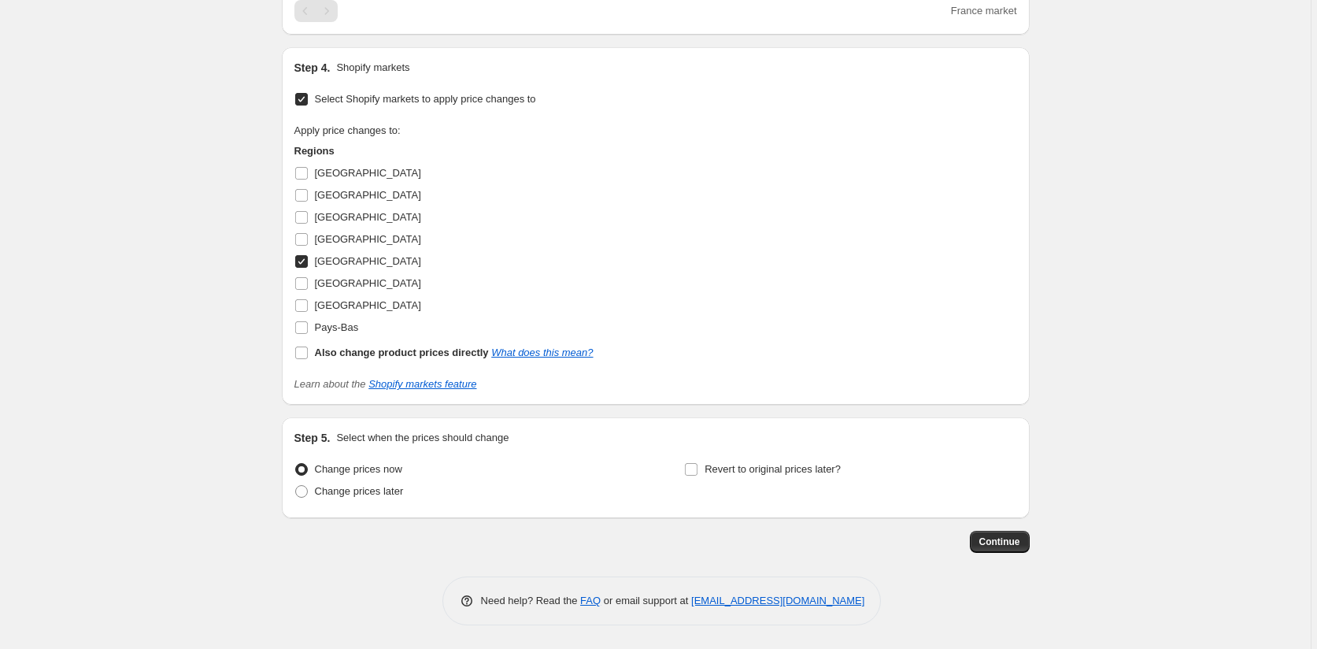
scroll to position [2008, 0]
click at [1005, 542] on span "Continue" at bounding box center [999, 541] width 41 height 13
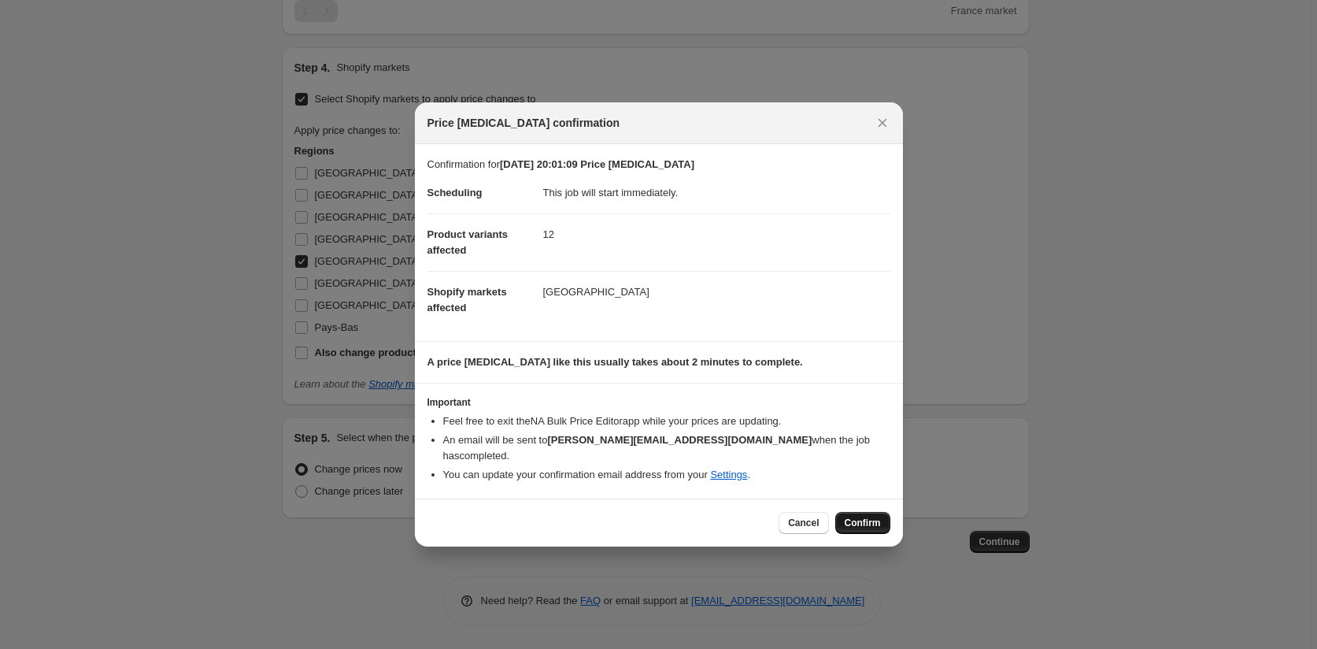
click at [863, 516] on span "Confirm" at bounding box center [863, 522] width 36 height 13
